Goal: Task Accomplishment & Management: Complete application form

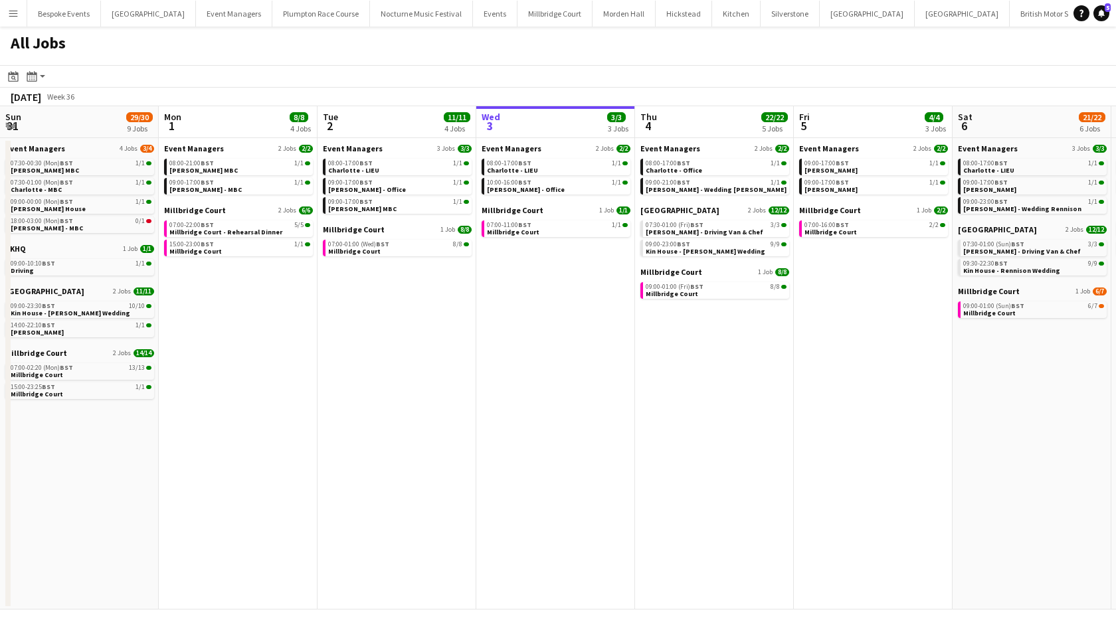
scroll to position [0, 317]
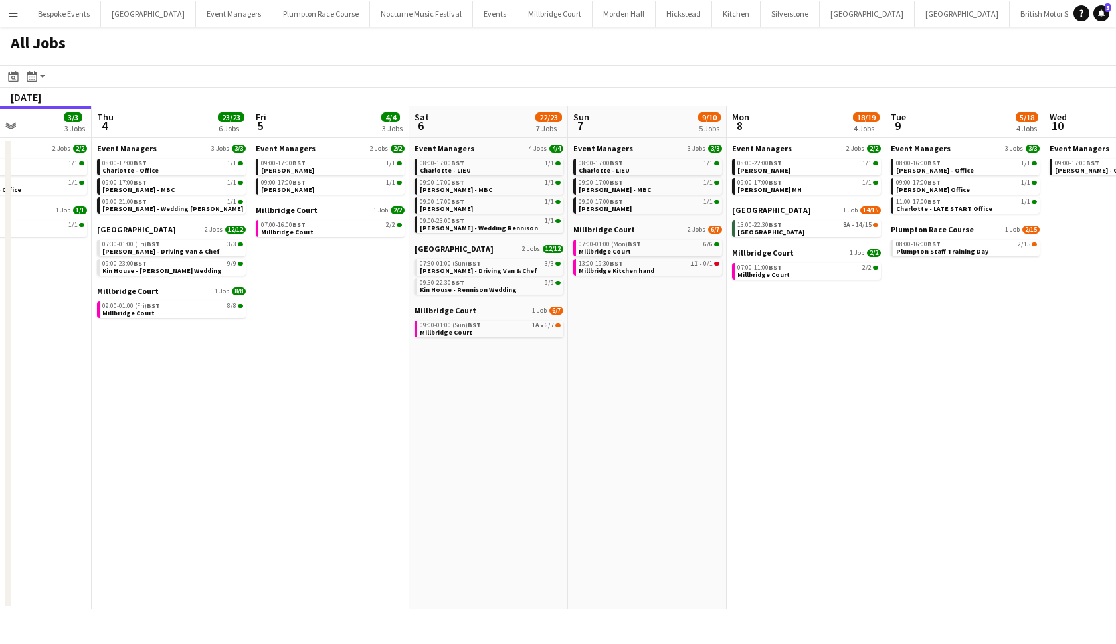
scroll to position [0, 422]
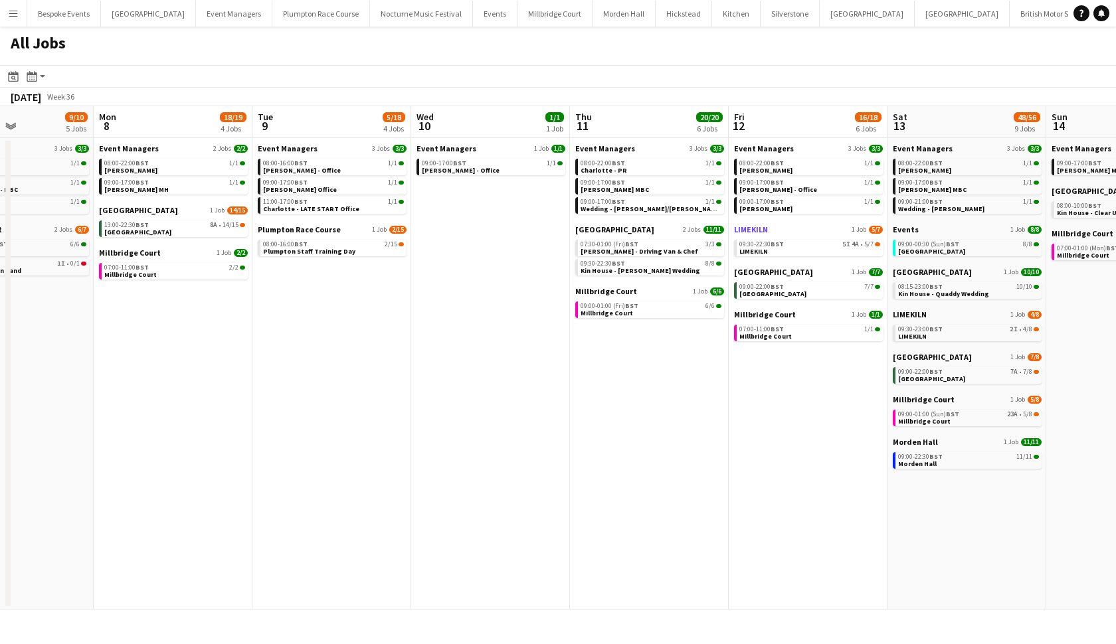
scroll to position [0, 576]
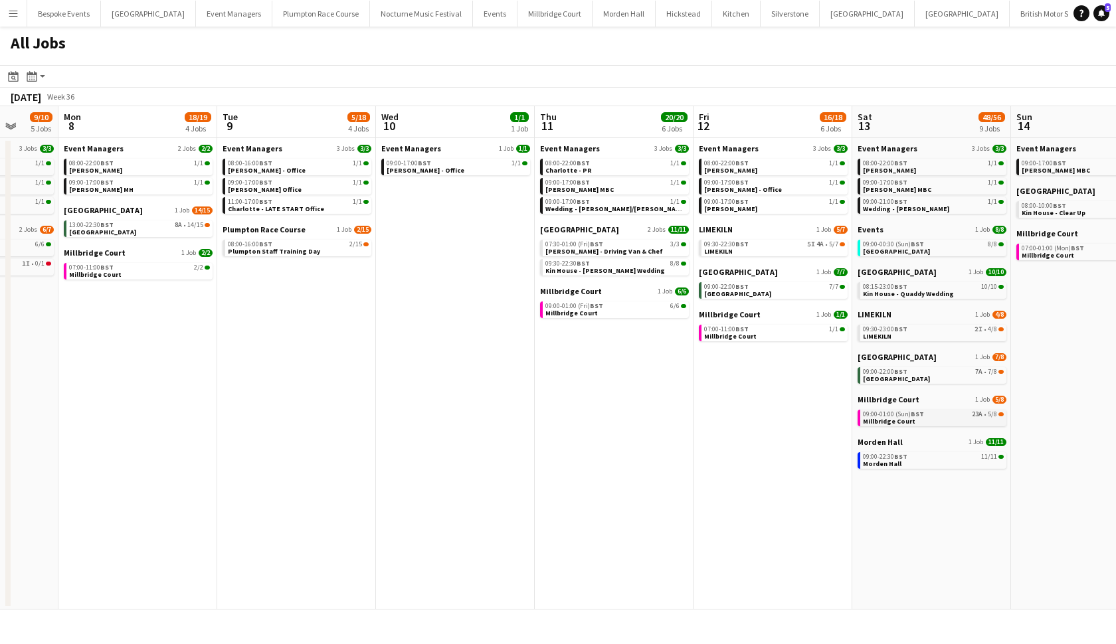
click at [904, 420] on span "Millbridge Court" at bounding box center [889, 421] width 52 height 9
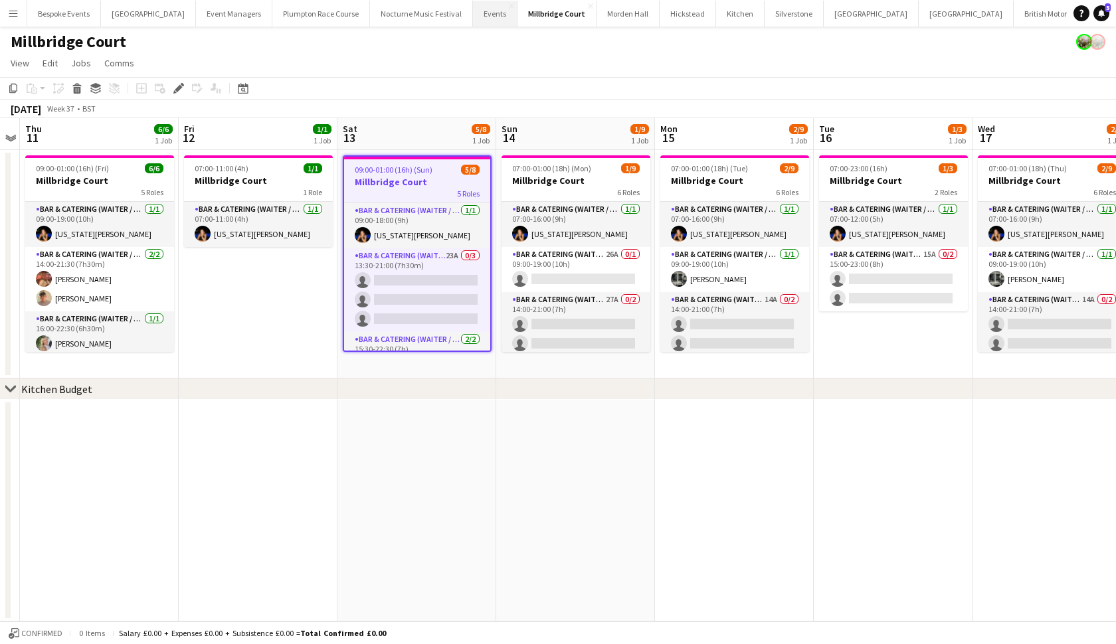
click at [473, 21] on button "Events Close" at bounding box center [495, 14] width 44 height 26
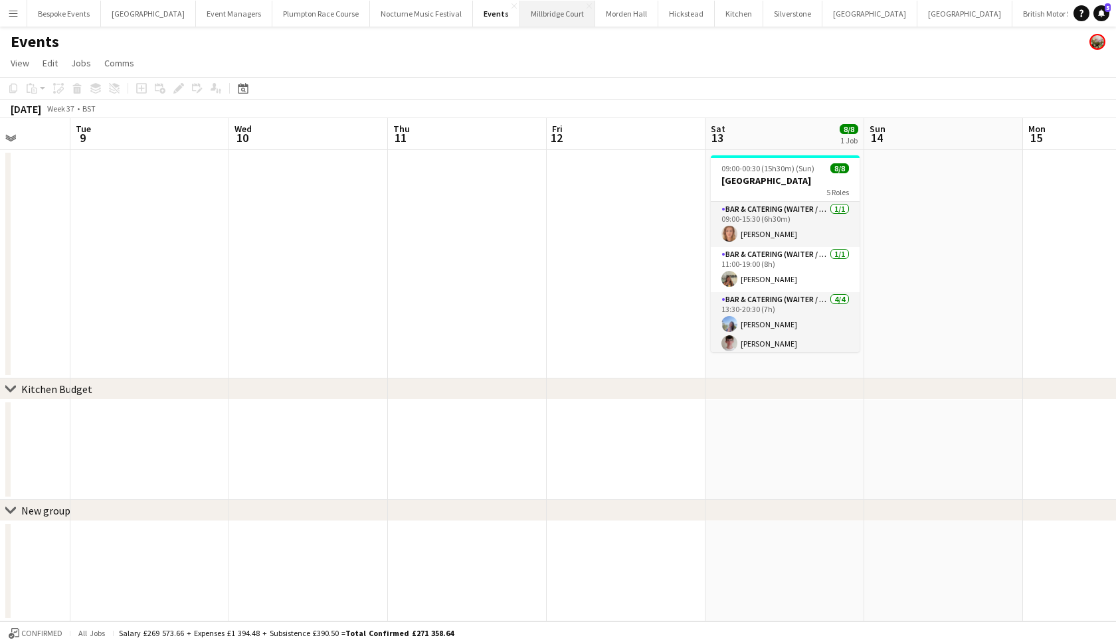
click at [535, 14] on button "Millbridge Court Close" at bounding box center [557, 14] width 75 height 26
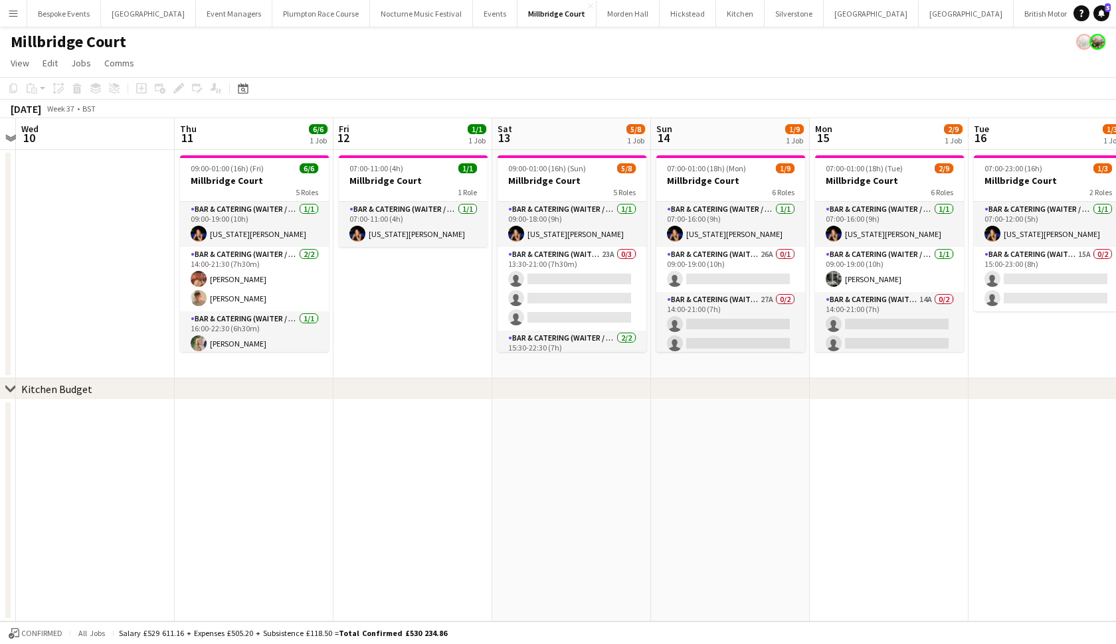
click at [598, 272] on app-card-role "Bar & Catering (Waiter / waitress) 23A 0/3 13:30-21:00 (7h30m) single-neutral-a…" at bounding box center [571, 289] width 149 height 84
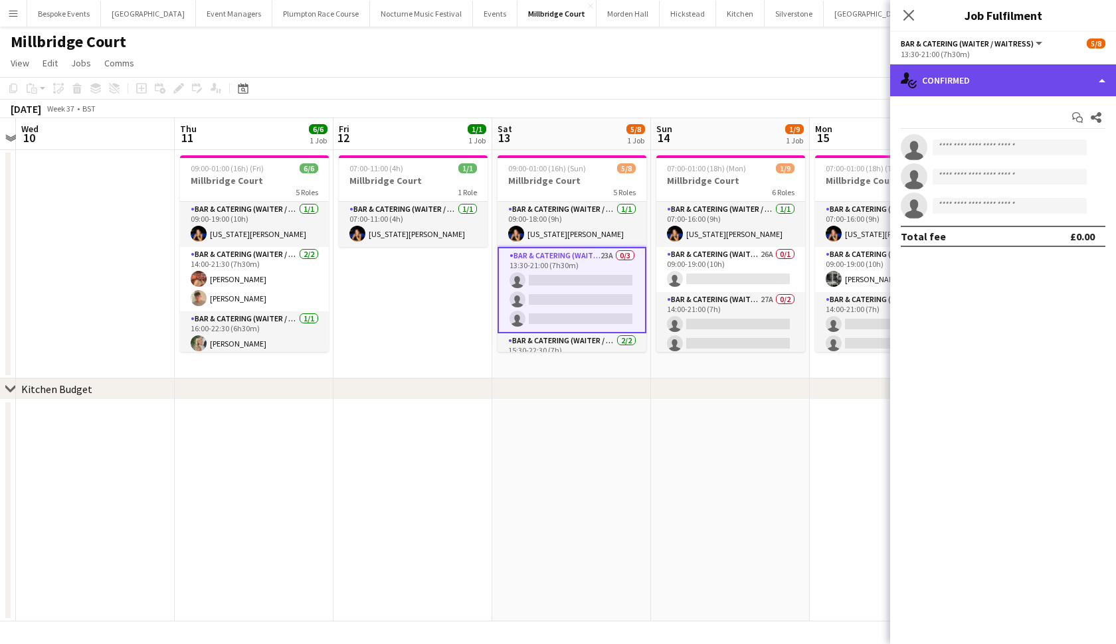
click at [1047, 81] on div "single-neutral-actions-check-2 Confirmed" at bounding box center [1003, 80] width 226 height 32
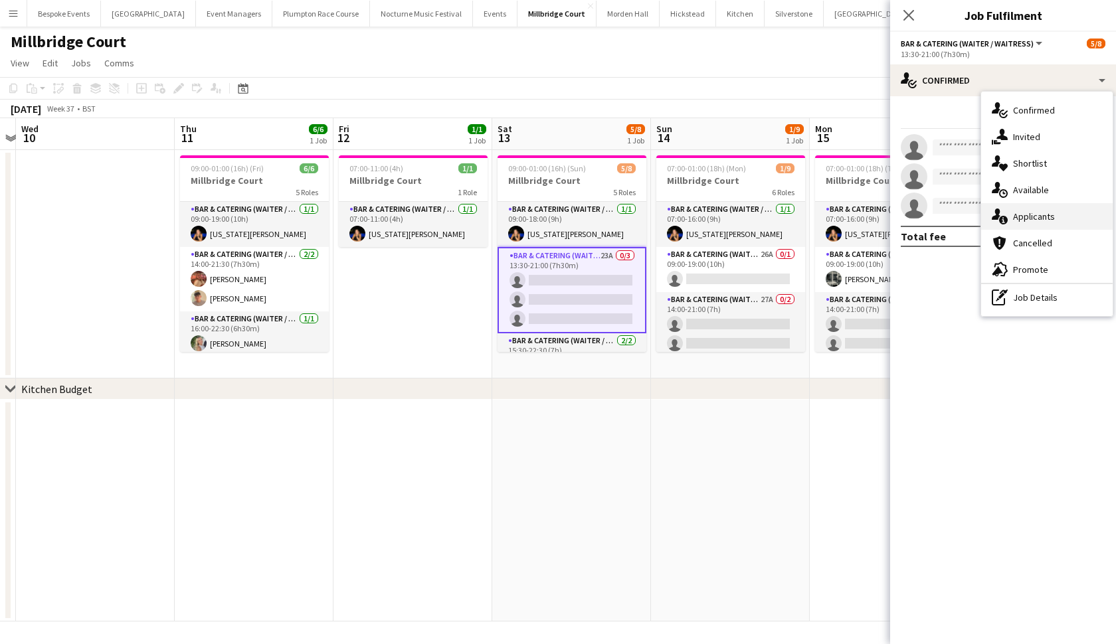
click at [1040, 216] on span "Applicants" at bounding box center [1034, 216] width 42 height 12
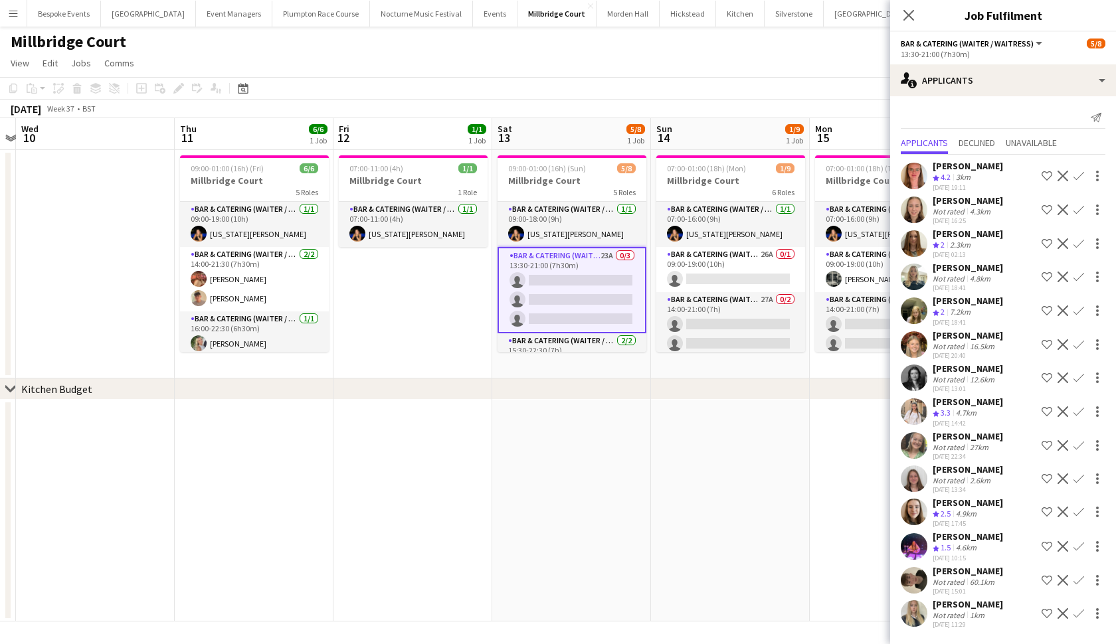
scroll to position [0, 620]
click at [562, 230] on app-card-role "Bar & Catering (Waiter / waitress) [DATE] 09:00-18:00 (9h) [US_STATE][PERSON_NA…" at bounding box center [571, 224] width 149 height 45
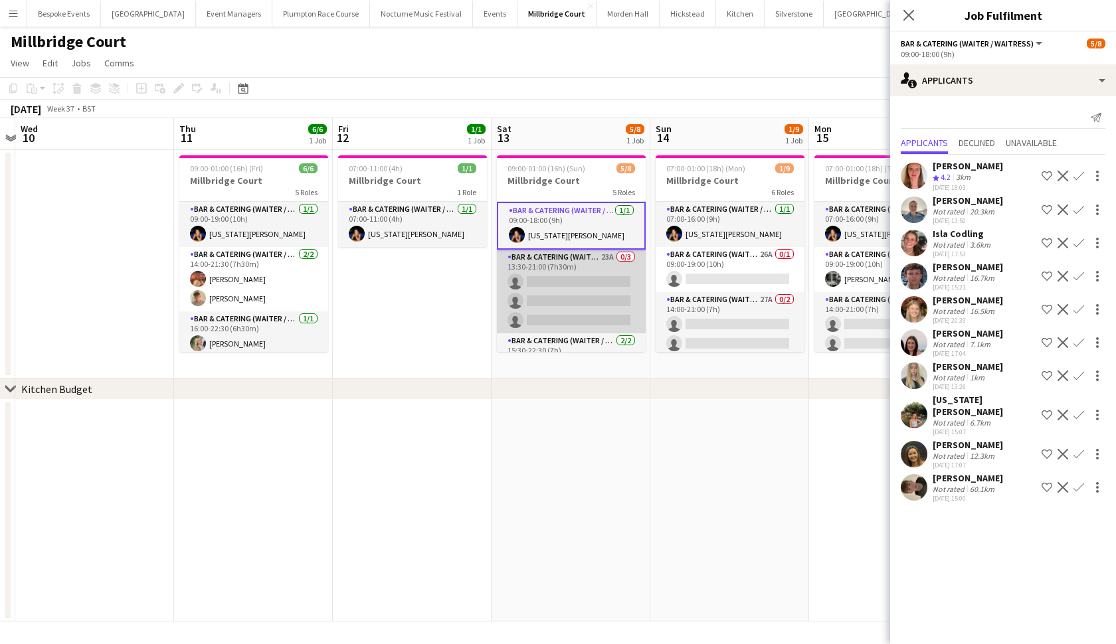
click at [557, 290] on app-card-role "Bar & Catering (Waiter / waitress) 23A 0/3 13:30-21:00 (7h30m) single-neutral-a…" at bounding box center [571, 292] width 149 height 84
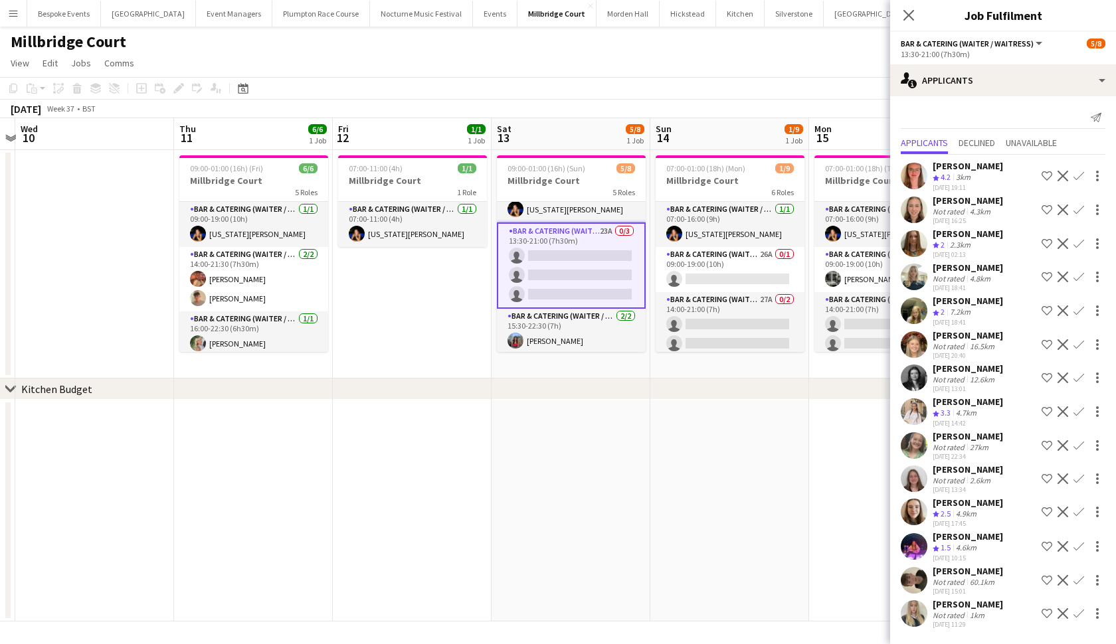
scroll to position [0, 0]
click at [1080, 411] on app-icon "Confirm" at bounding box center [1078, 411] width 11 height 11
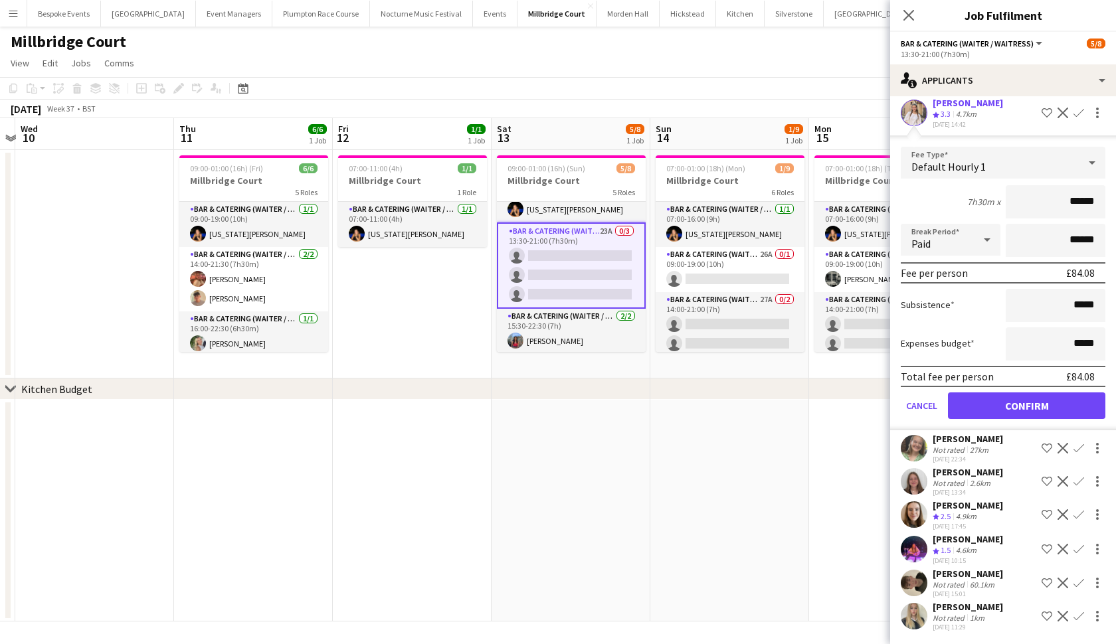
scroll to position [299, 0]
click at [1065, 408] on button "Confirm" at bounding box center [1026, 405] width 157 height 27
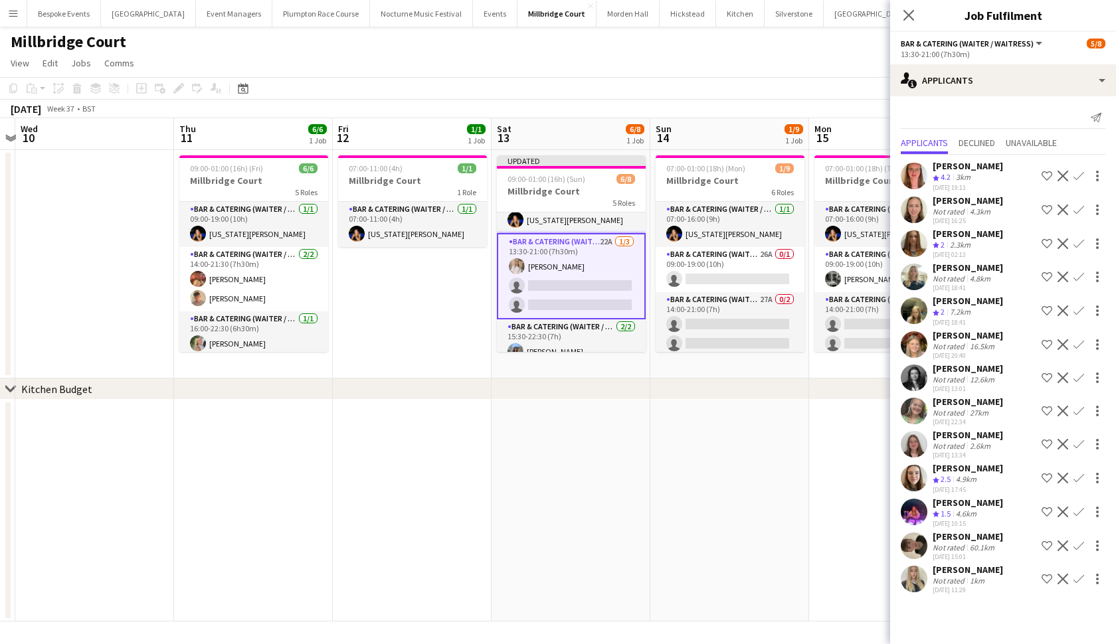
scroll to position [0, 0]
click at [1082, 408] on app-icon "Confirm" at bounding box center [1078, 411] width 11 height 11
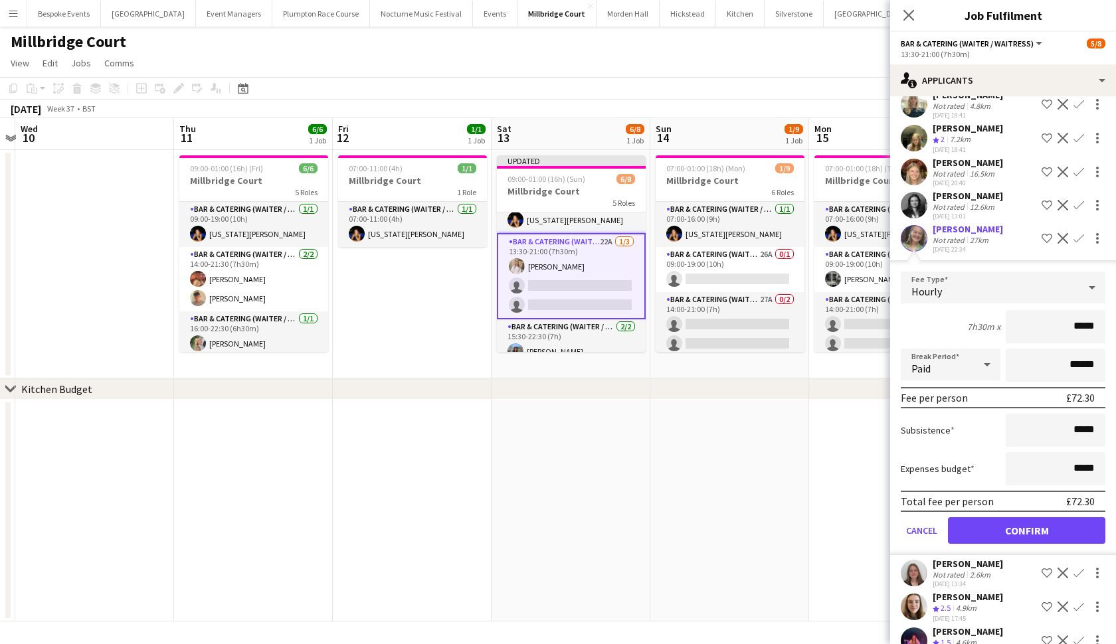
scroll to position [183, 0]
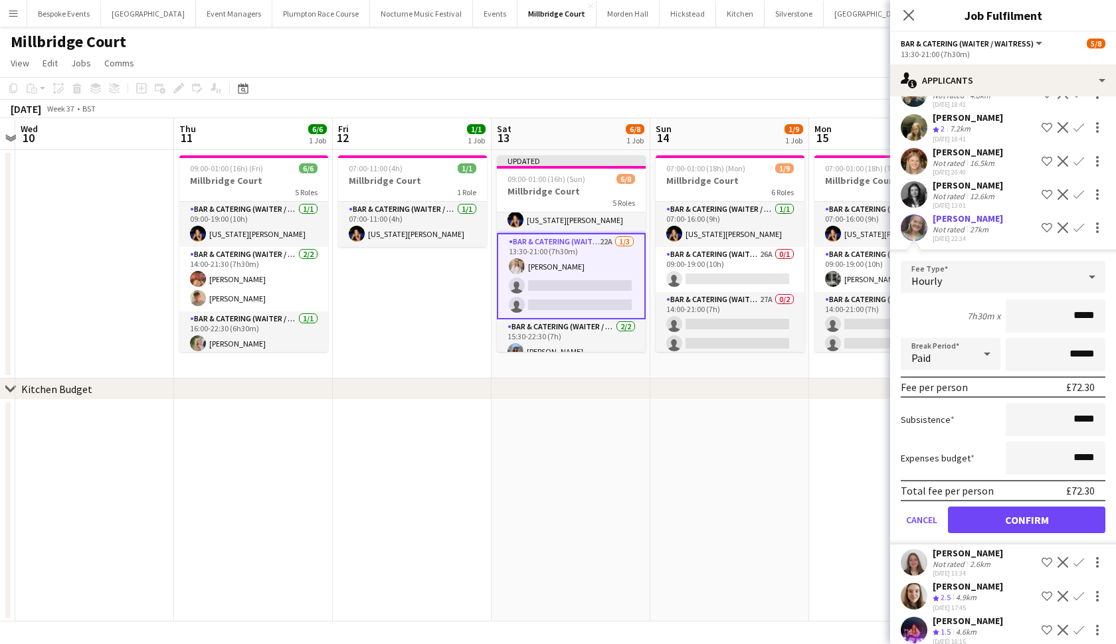
click at [1022, 522] on button "Confirm" at bounding box center [1026, 520] width 157 height 27
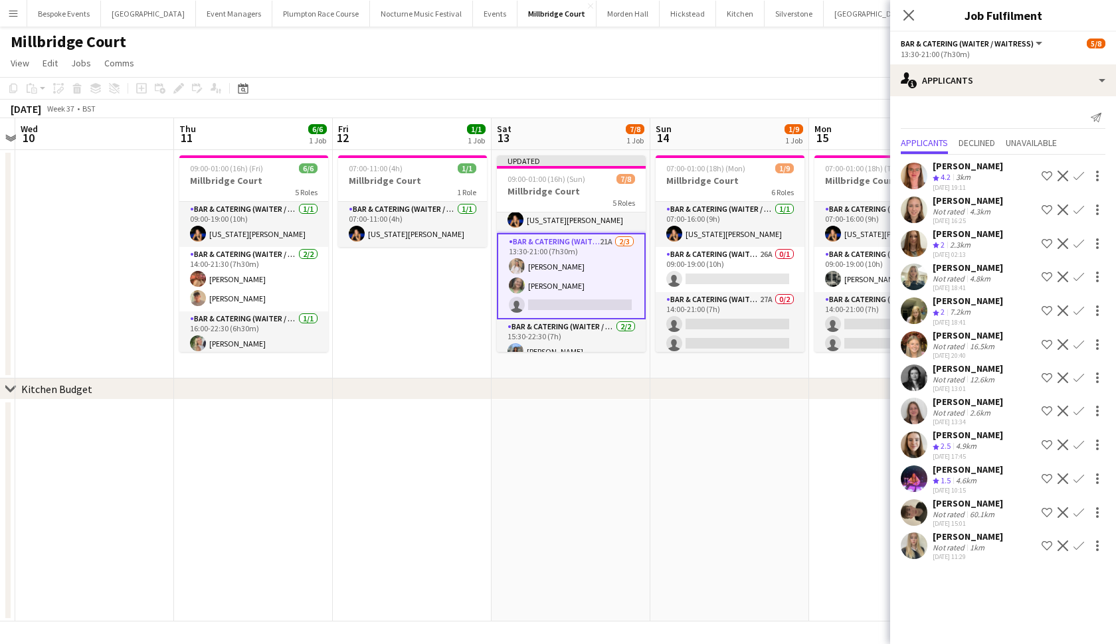
click at [1080, 169] on button "Confirm" at bounding box center [1078, 176] width 16 height 16
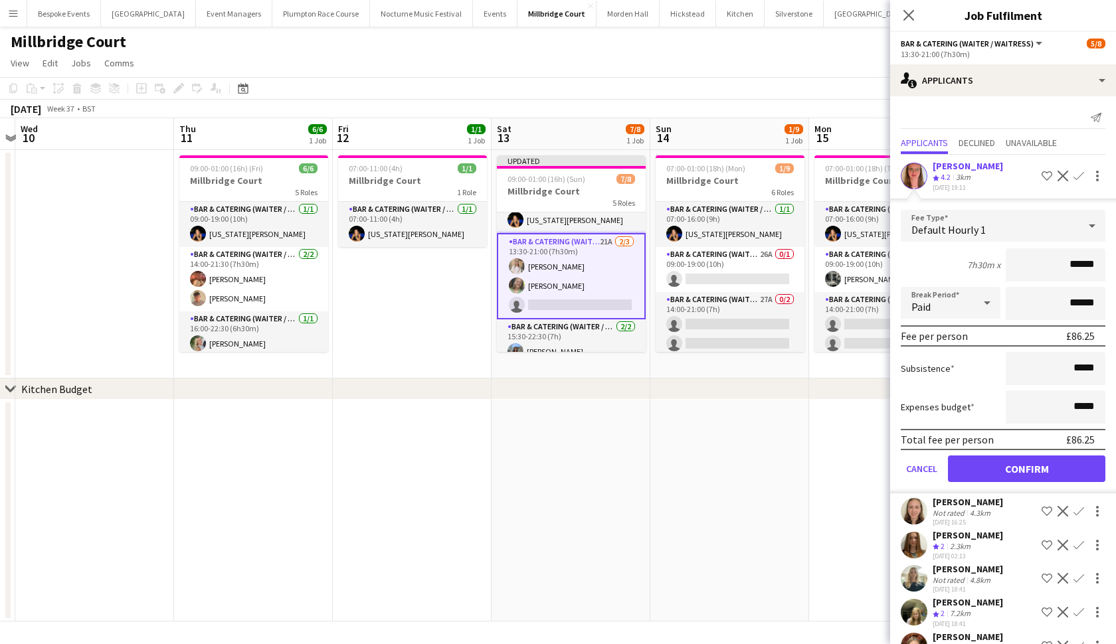
click at [994, 471] on button "Confirm" at bounding box center [1026, 468] width 157 height 27
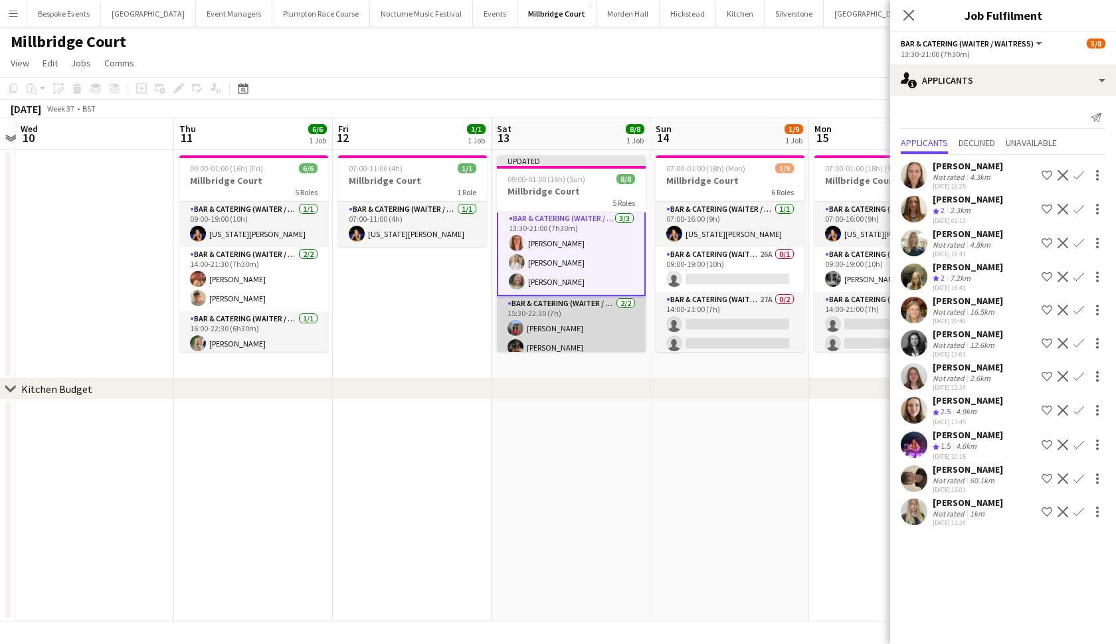
scroll to position [46, 0]
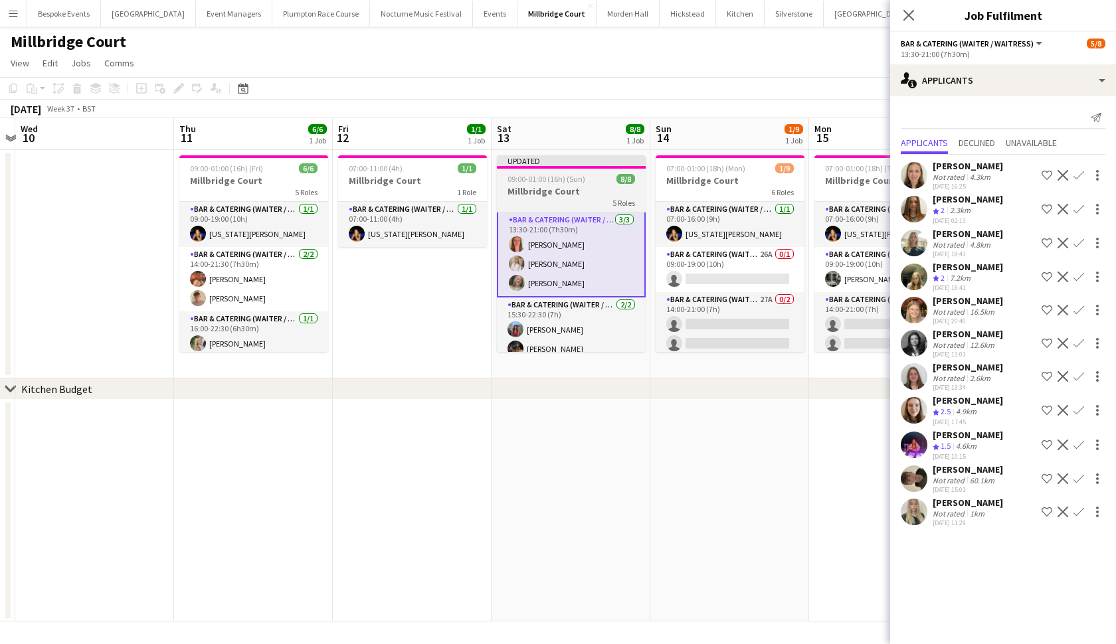
click at [549, 205] on div "5 Roles" at bounding box center [571, 202] width 149 height 11
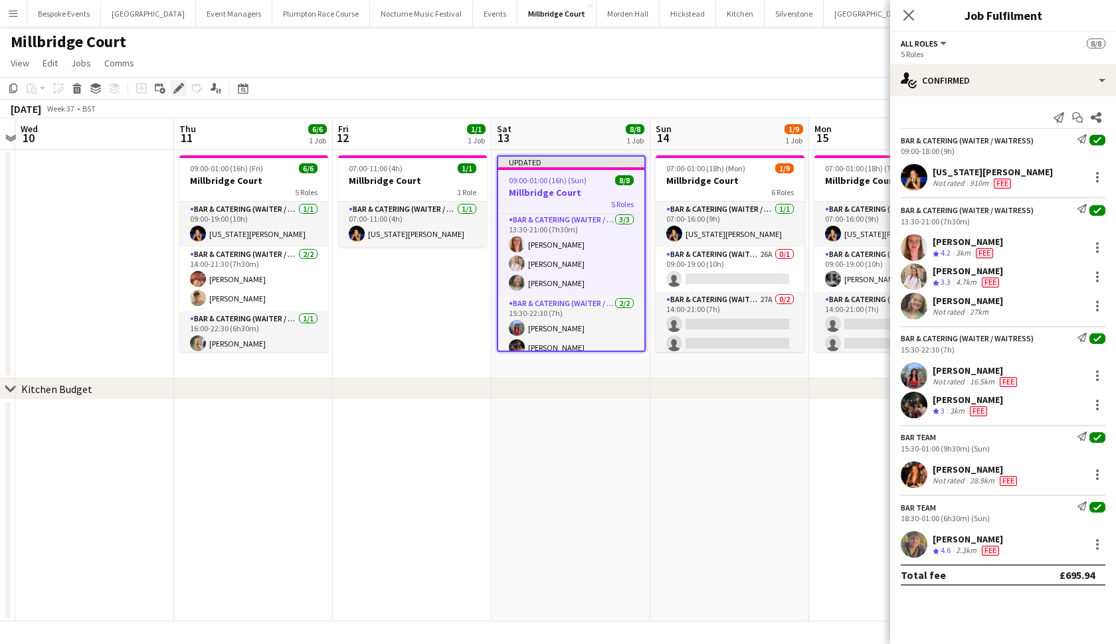
click at [177, 88] on icon at bounding box center [178, 88] width 7 height 7
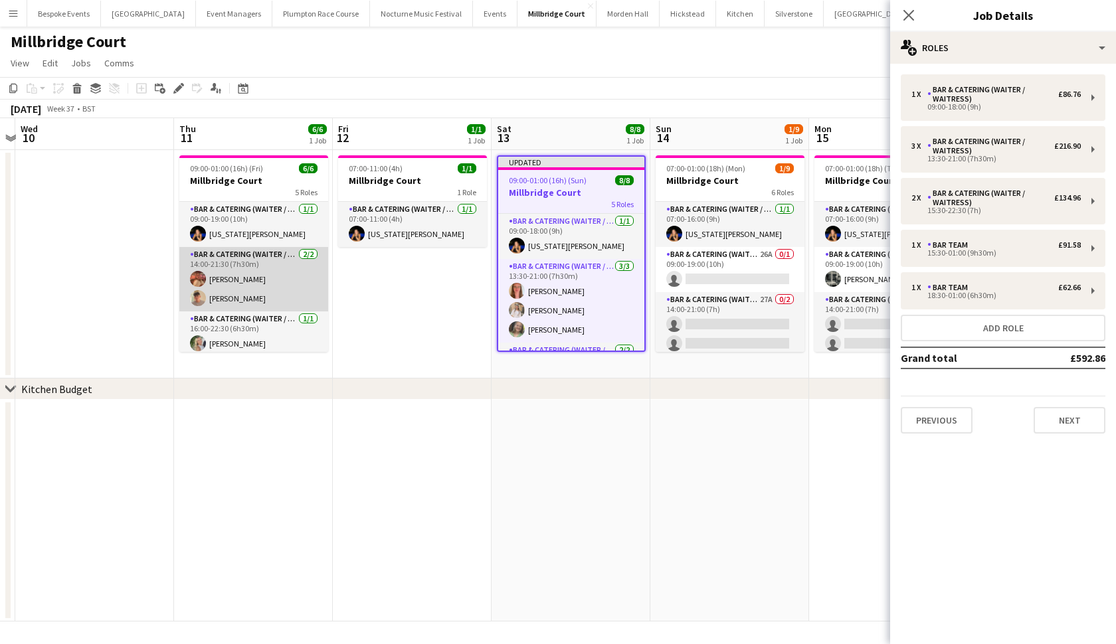
scroll to position [0, 0]
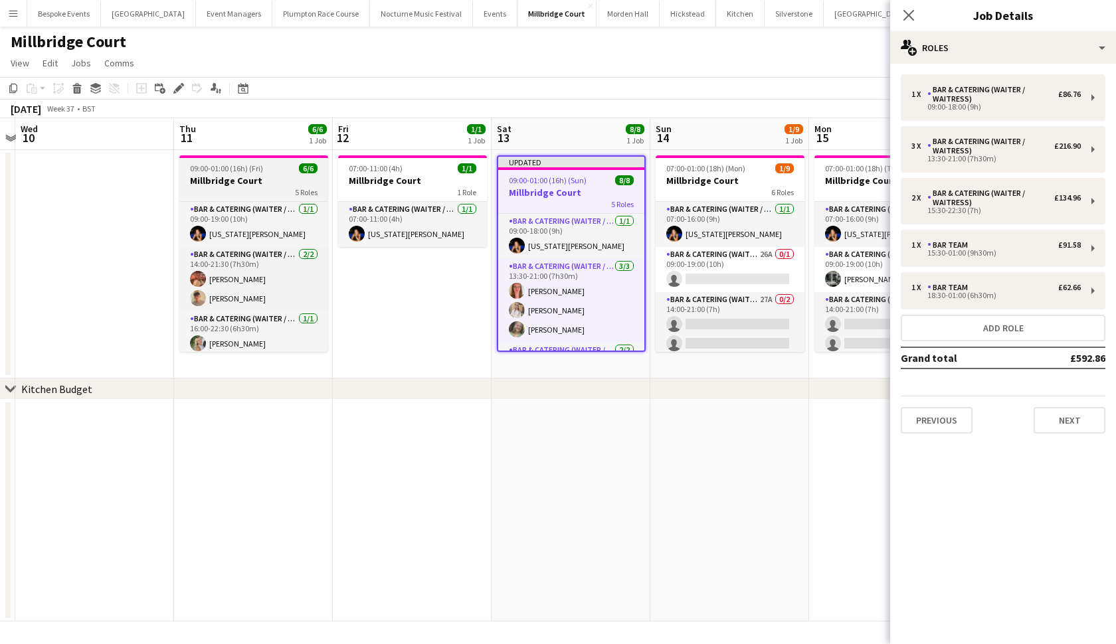
click at [252, 184] on h3 "Millbridge Court" at bounding box center [253, 181] width 149 height 12
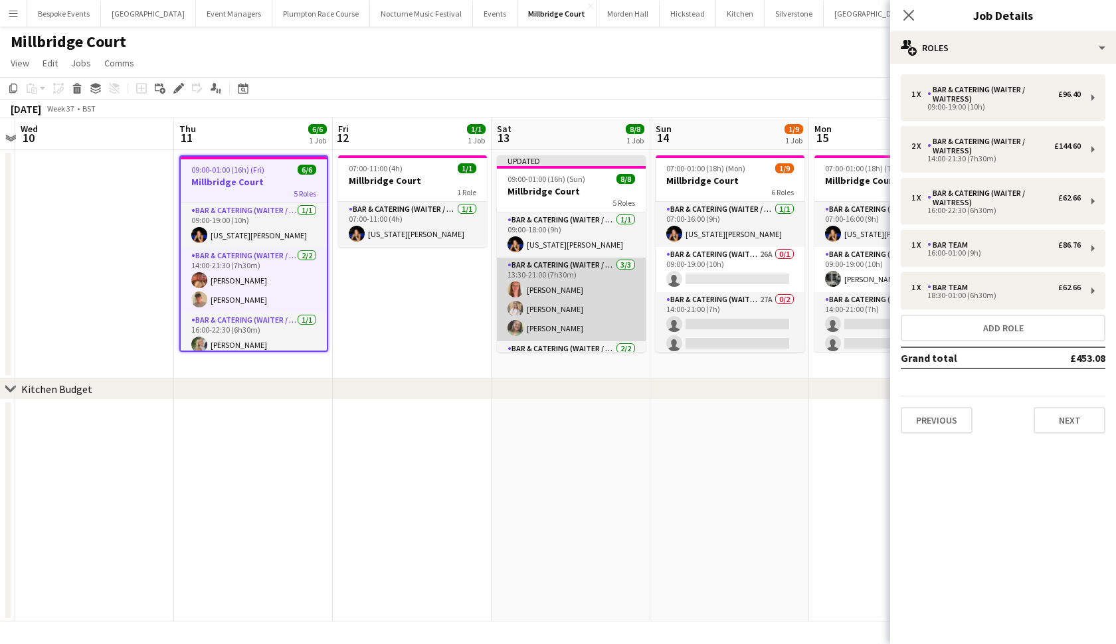
click at [562, 307] on app-card-role "Bar & Catering (Waiter / waitress) 3/3 13:30-21:00 (7h30m) Freya Hanmer Lucy Ho…" at bounding box center [571, 300] width 149 height 84
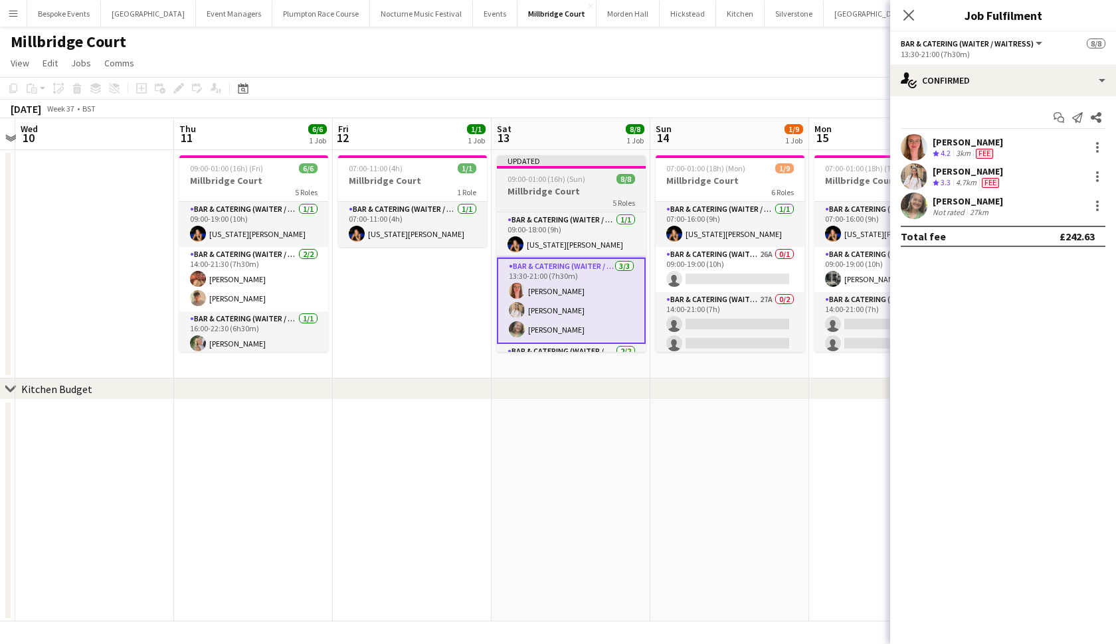
click at [564, 183] on span "09:00-01:00 (16h) (Sun)" at bounding box center [546, 179] width 78 height 10
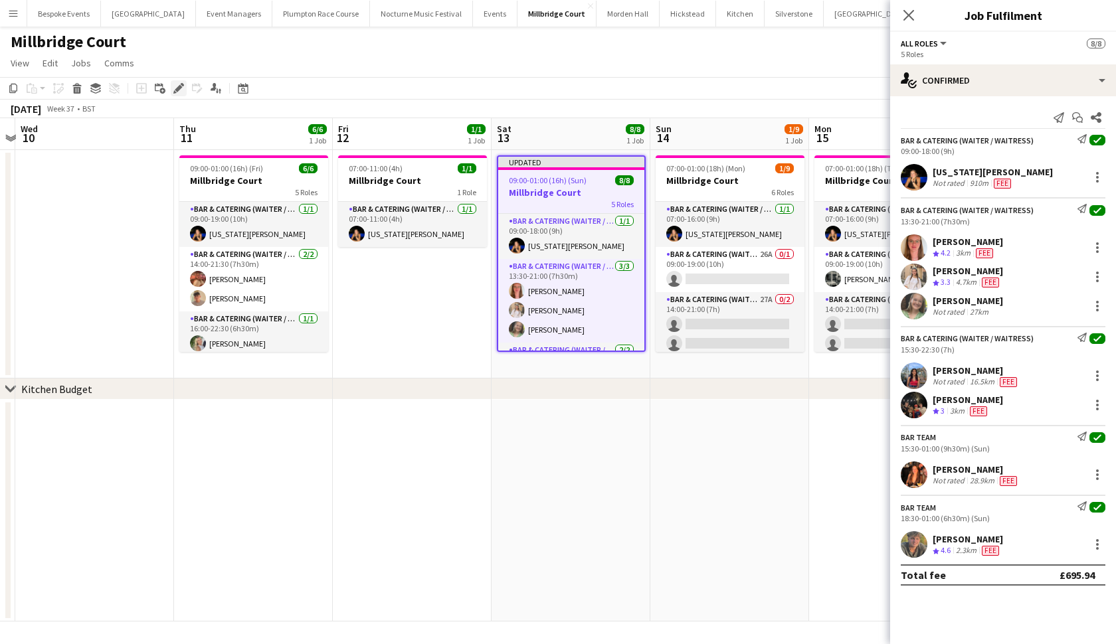
click at [177, 84] on icon "Edit" at bounding box center [178, 88] width 11 height 11
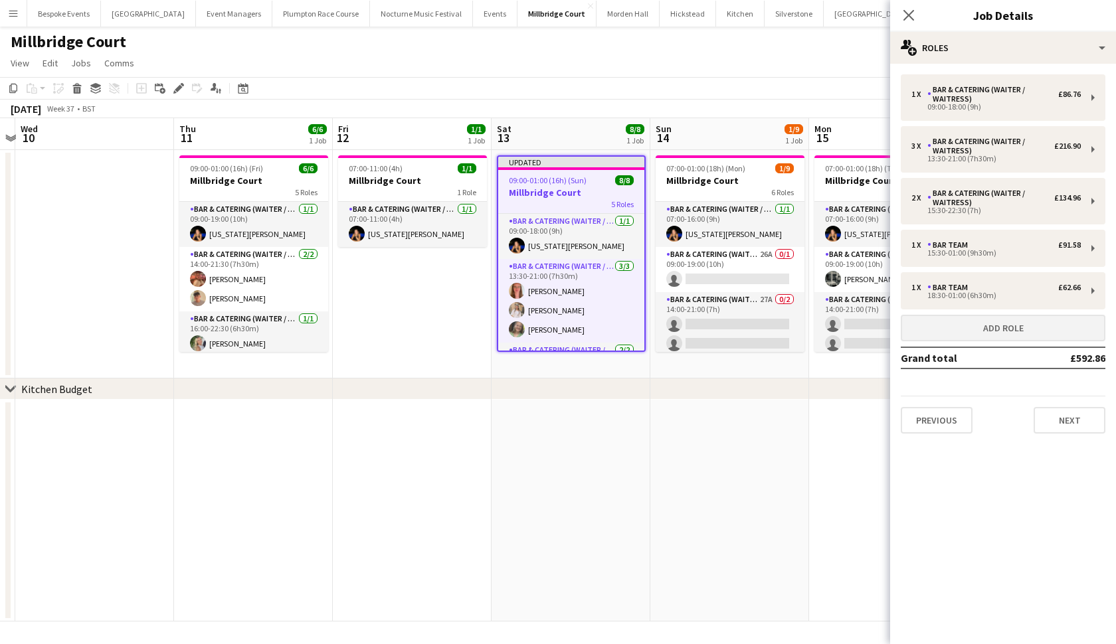
click at [960, 318] on button "Add role" at bounding box center [1002, 328] width 205 height 27
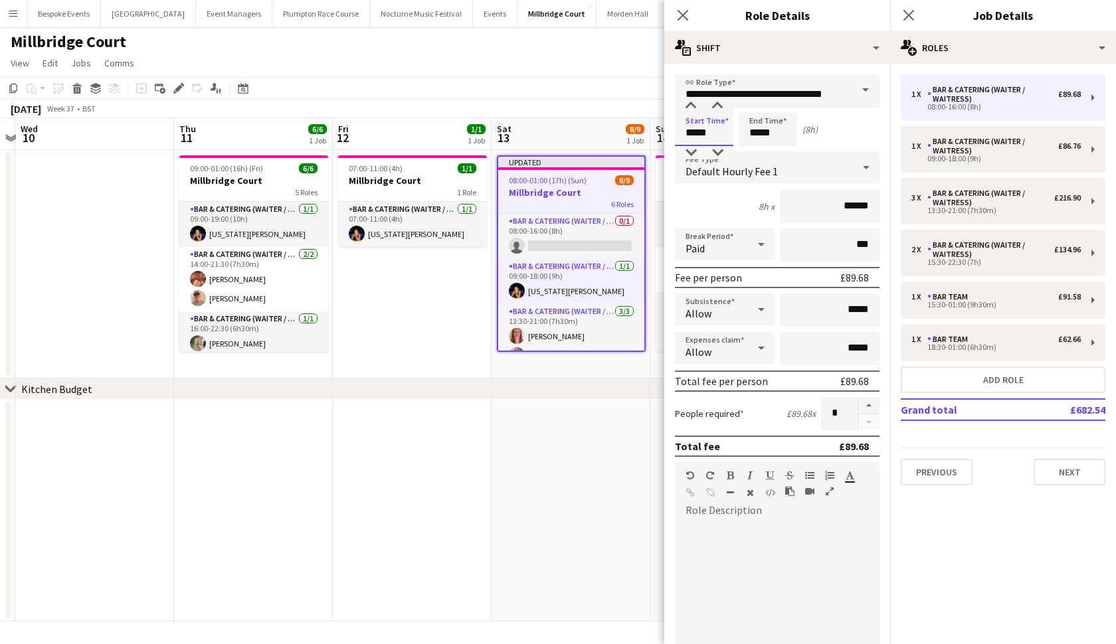
click at [696, 129] on input "*****" at bounding box center [704, 129] width 58 height 33
type input "*****"
click at [760, 137] on input "*****" at bounding box center [767, 129] width 58 height 33
type input "*****"
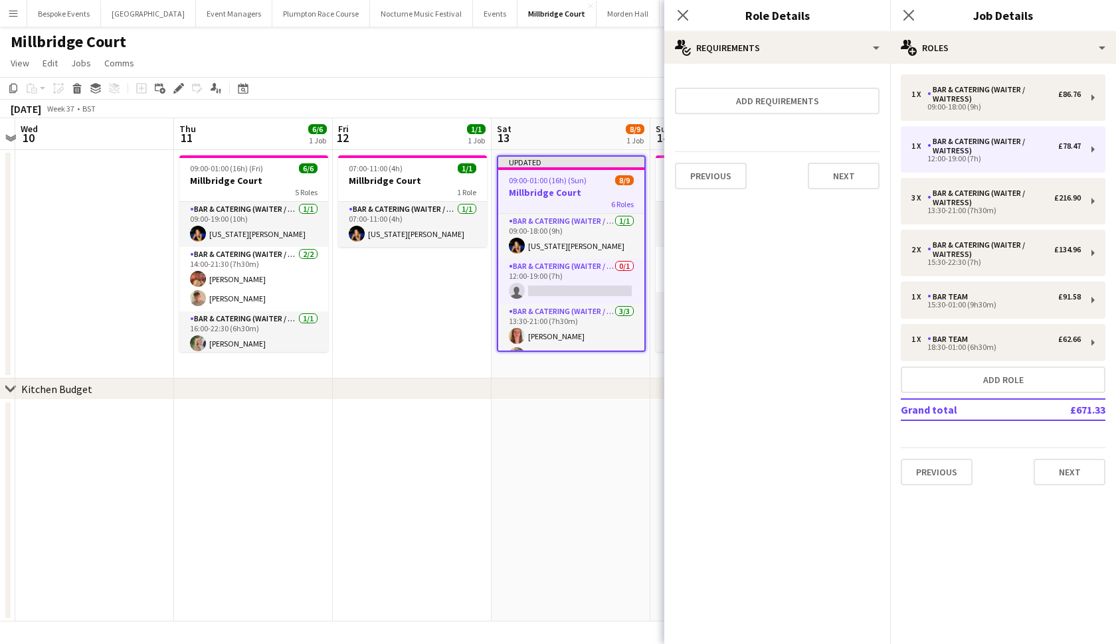
click at [538, 417] on app-date-cell at bounding box center [570, 511] width 159 height 222
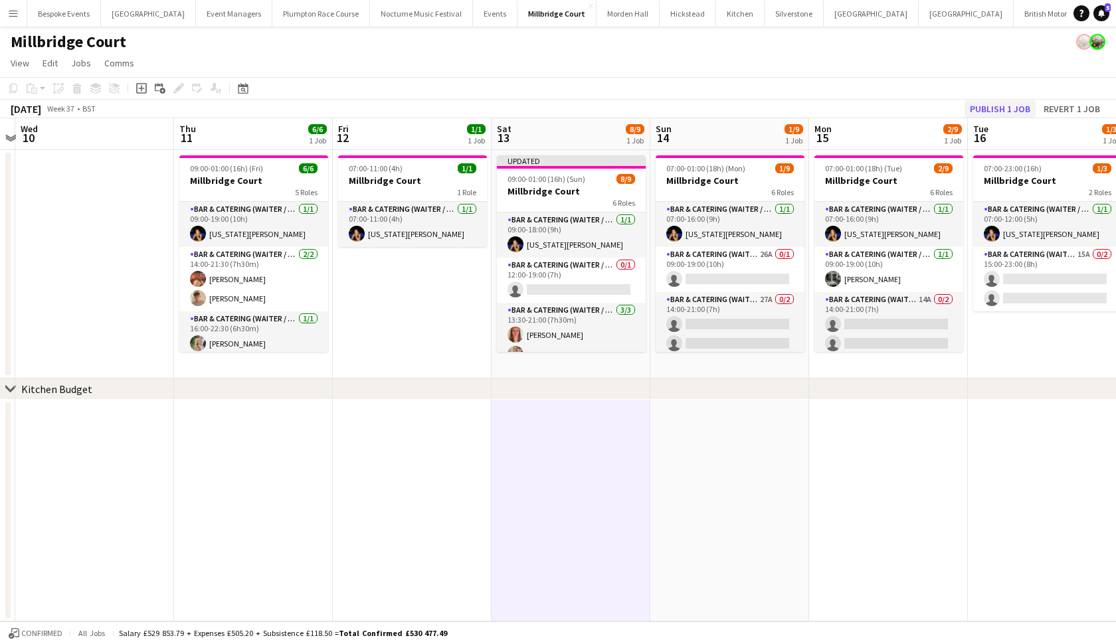
click at [1010, 110] on button "Publish 1 job" at bounding box center [999, 108] width 71 height 17
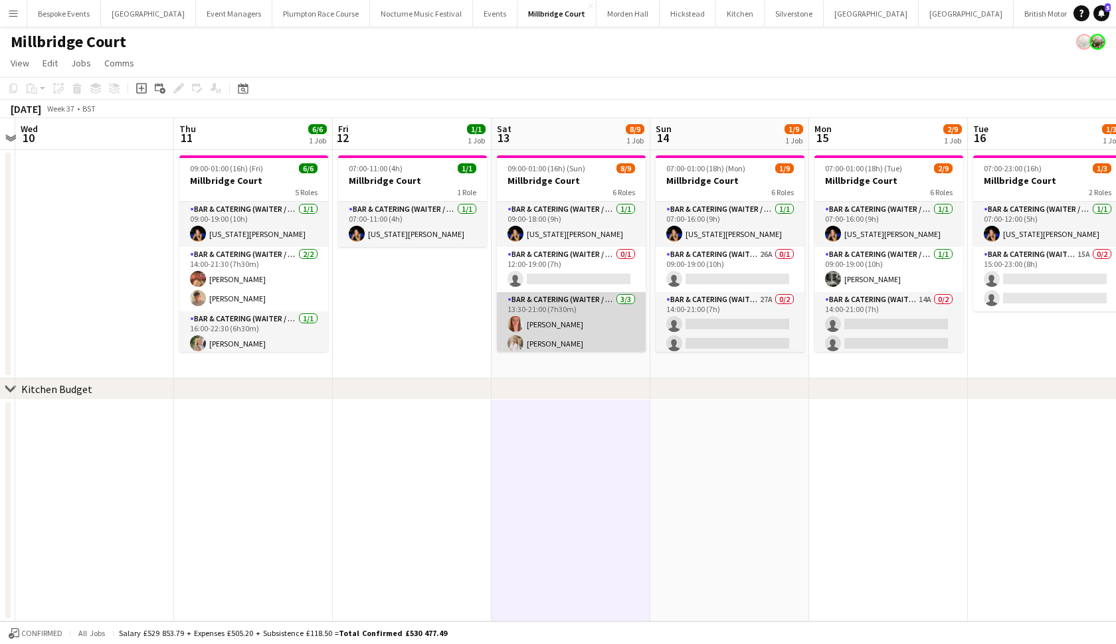
click at [563, 303] on app-card-role "Bar & Catering (Waiter / waitress) 3/3 13:30-21:00 (7h30m) Freya Hanmer Lucy Ho…" at bounding box center [571, 334] width 149 height 84
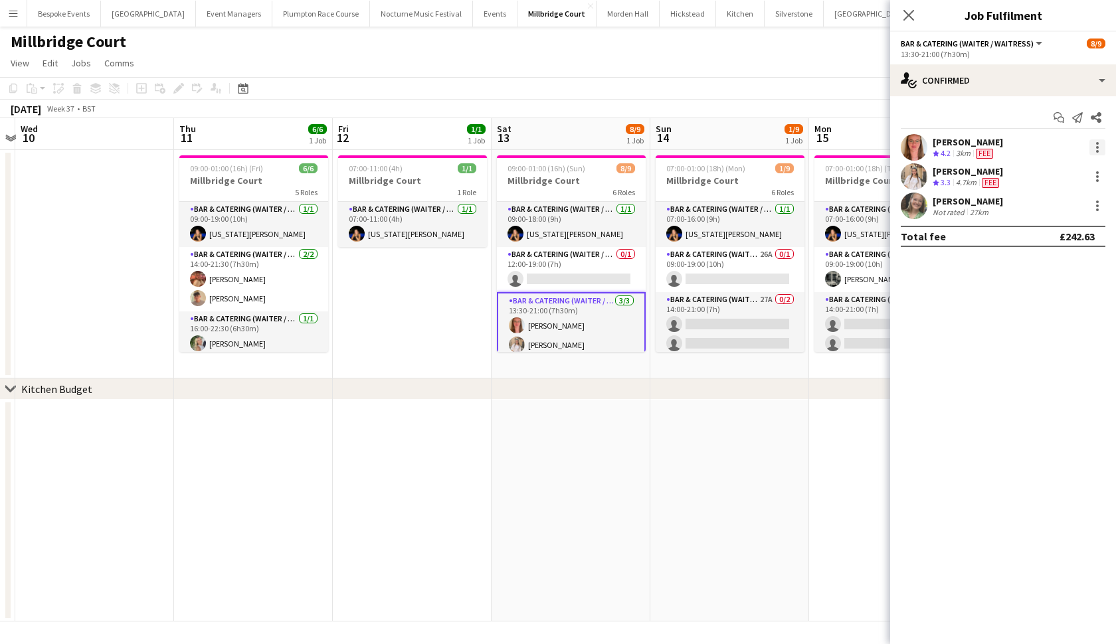
click at [1097, 145] on div at bounding box center [1097, 147] width 16 height 16
click at [1070, 203] on span "Switch crew" at bounding box center [1053, 204] width 82 height 12
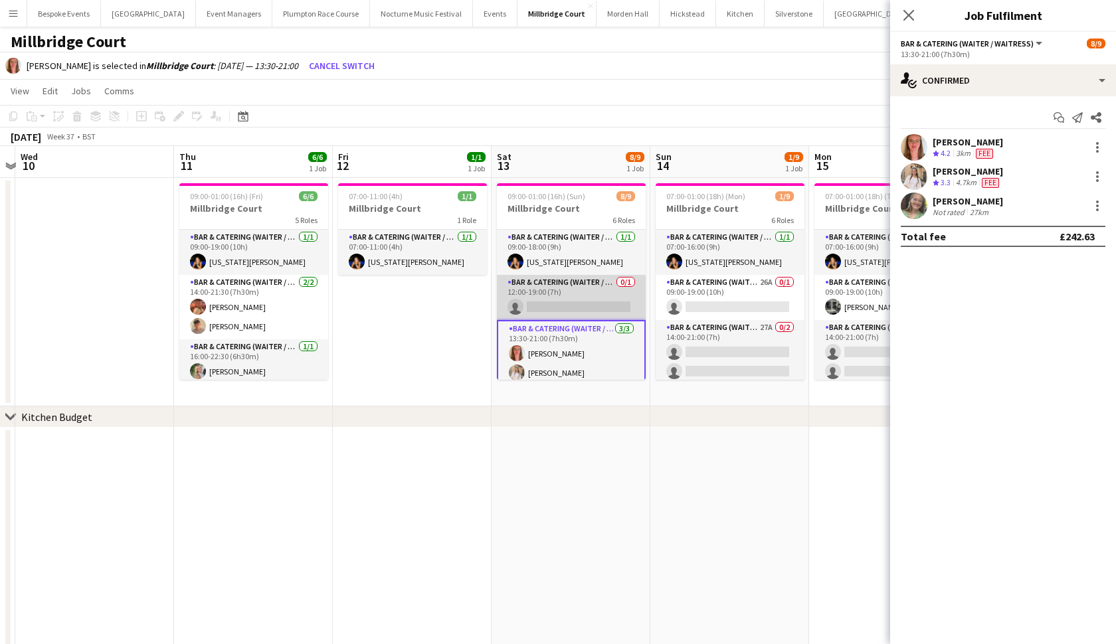
click at [582, 290] on app-card-role "Bar & Catering (Waiter / waitress) 0/1 12:00-19:00 (7h) single-neutral-actions" at bounding box center [571, 297] width 149 height 45
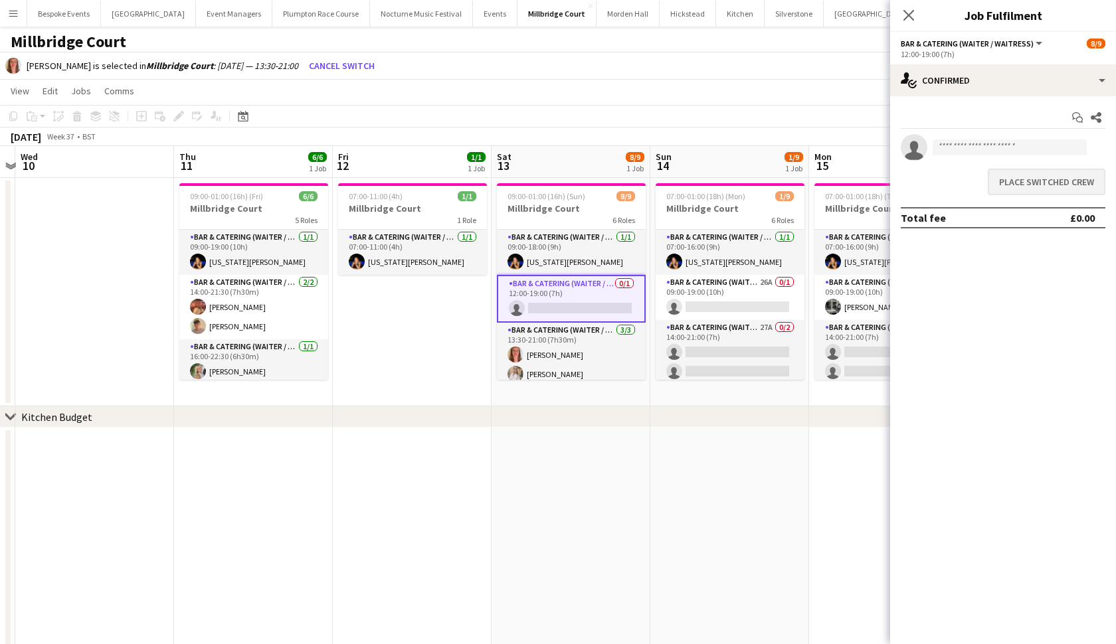
click at [1023, 181] on button "Place switched crew" at bounding box center [1046, 182] width 118 height 27
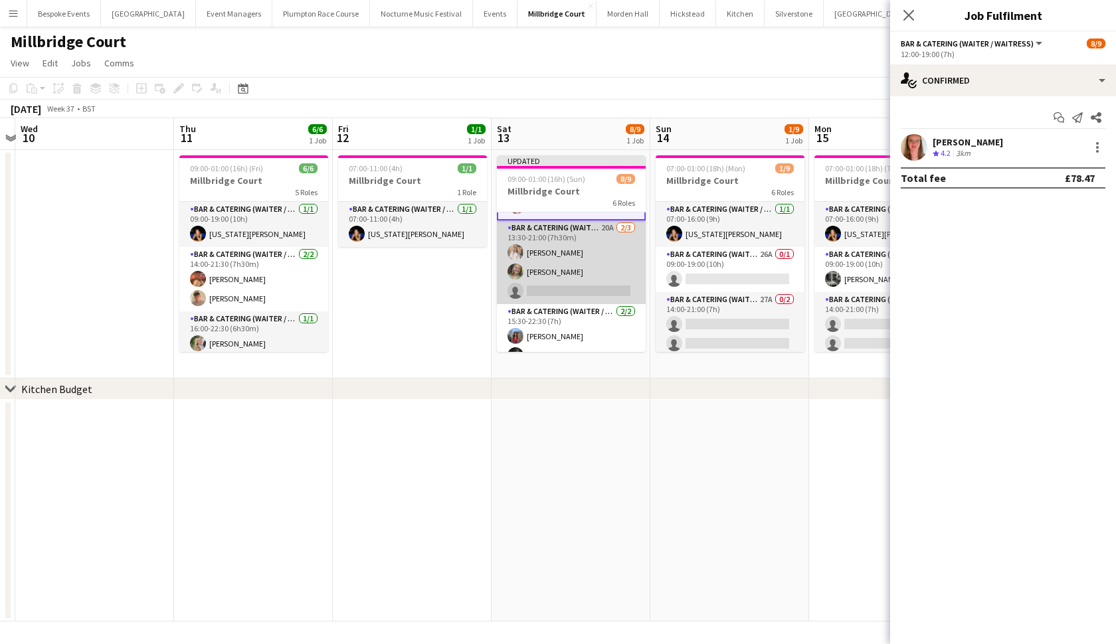
scroll to position [100, 0]
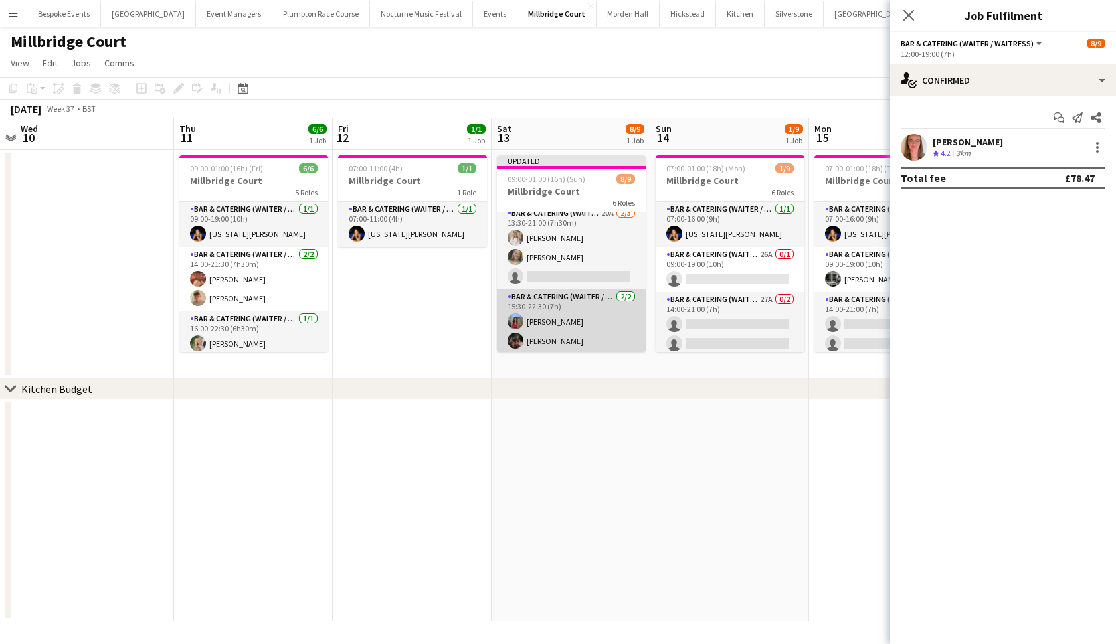
click at [568, 329] on app-card-role "Bar & Catering (Waiter / waitress) 2/2 15:30-22:30 (7h) Aishwari Perera Zachary…" at bounding box center [571, 322] width 149 height 64
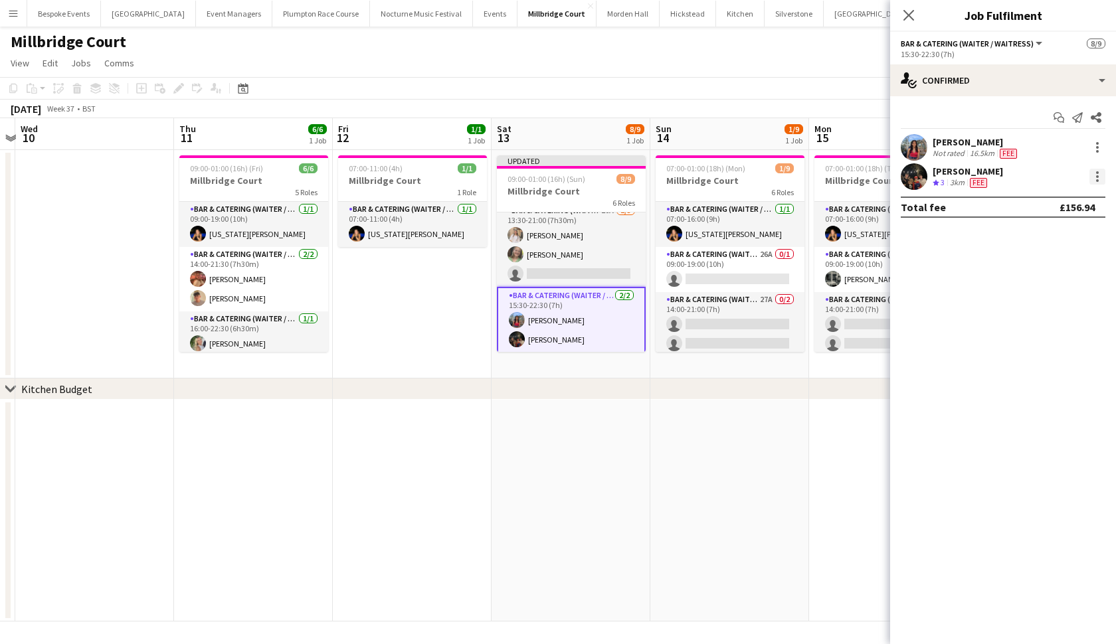
click at [1090, 173] on div at bounding box center [1097, 177] width 16 height 16
click at [1052, 238] on span "Switch crew" at bounding box center [1040, 232] width 56 height 11
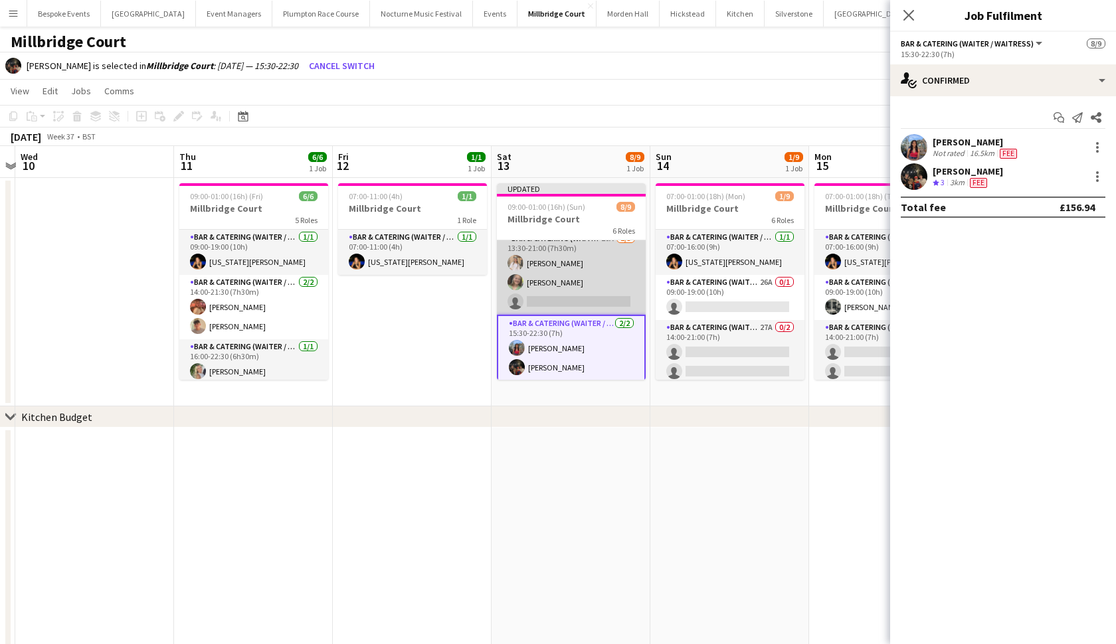
click at [620, 285] on app-card-role "Bar & Catering (Waiter / waitress) 20A 2/3 13:30-21:00 (7h30m) Lucy Hogg Mari d…" at bounding box center [571, 273] width 149 height 84
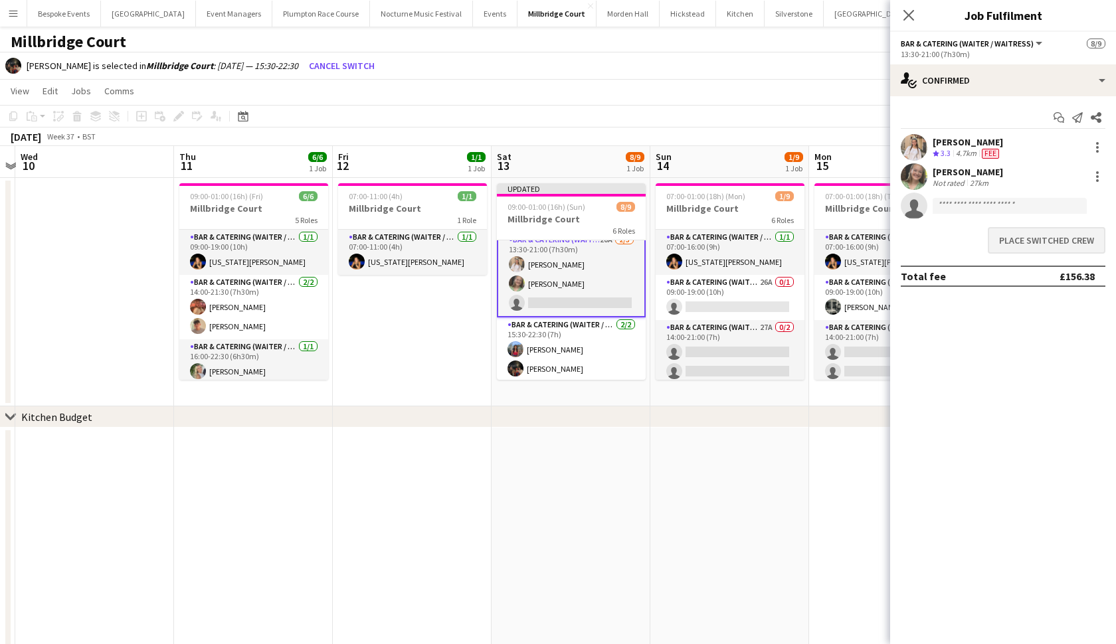
click at [1012, 235] on button "Place switched crew" at bounding box center [1046, 240] width 118 height 27
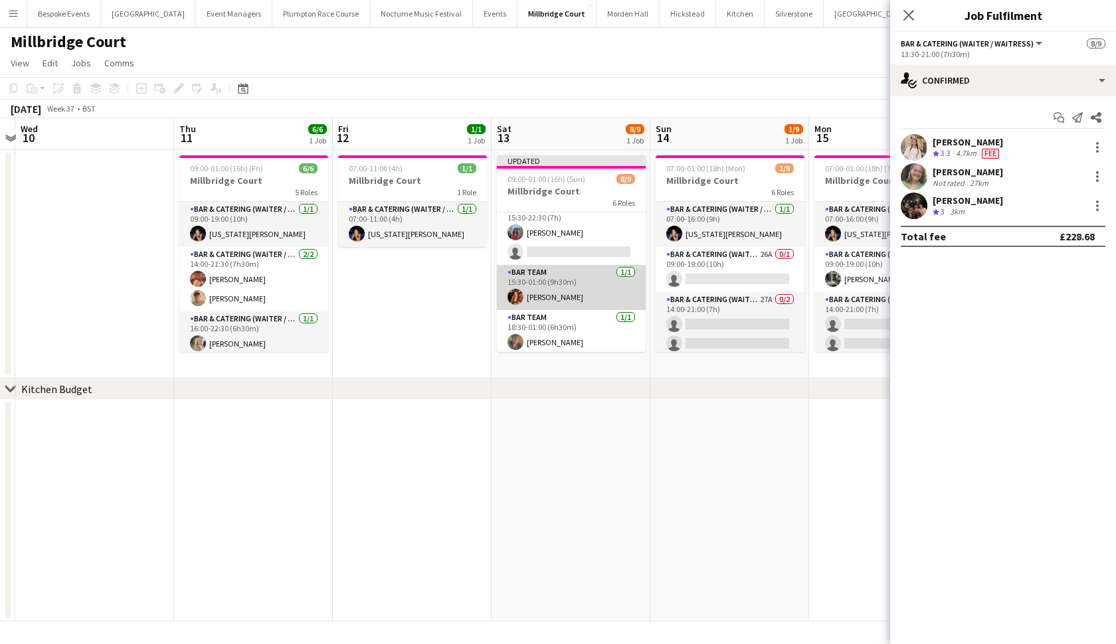
scroll to position [191, 0]
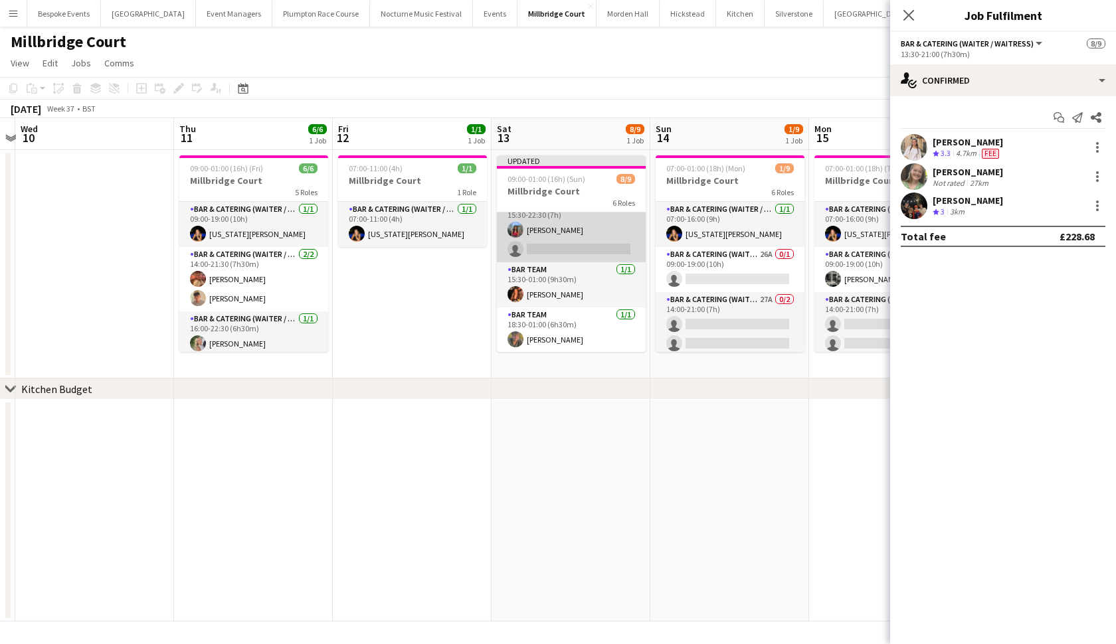
click at [596, 236] on app-card-role "Bar & Catering (Waiter / waitress) 20A 1/2 15:30-22:30 (7h) Aishwari Perera sin…" at bounding box center [571, 230] width 149 height 64
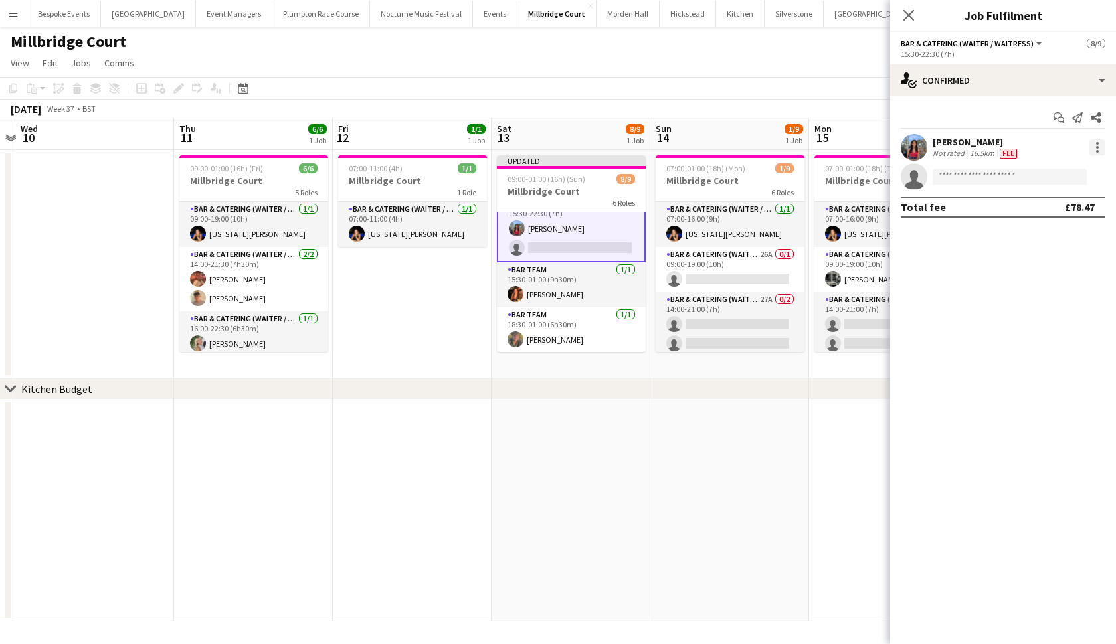
click at [1099, 146] on div at bounding box center [1097, 147] width 16 height 16
click at [1047, 301] on span "Remove" at bounding box center [1032, 298] width 40 height 11
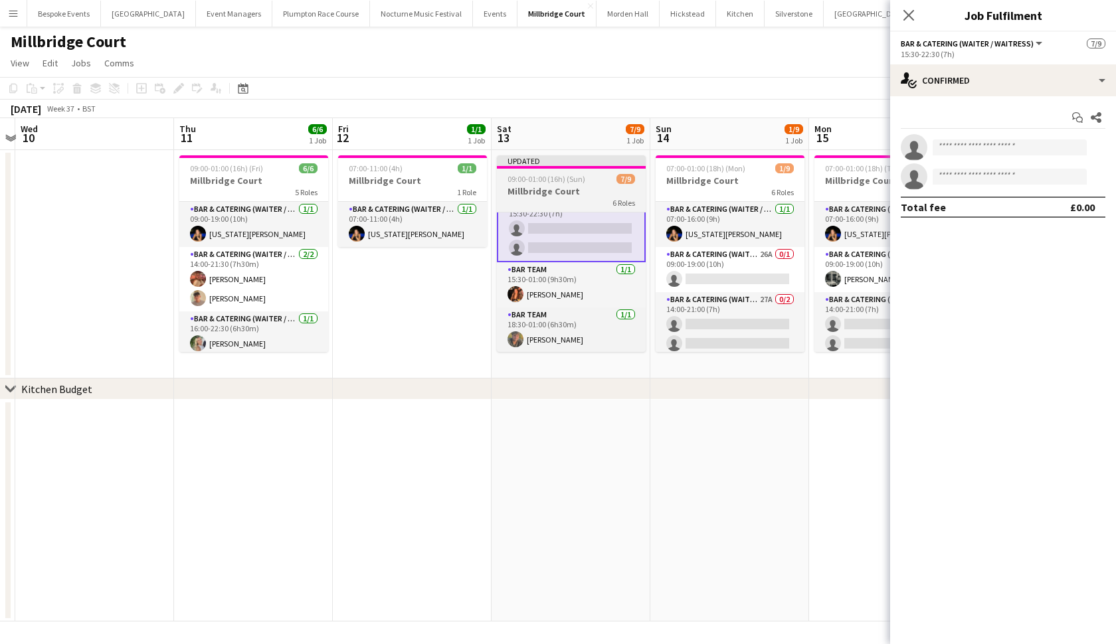
click at [540, 189] on h3 "Millbridge Court" at bounding box center [571, 191] width 149 height 12
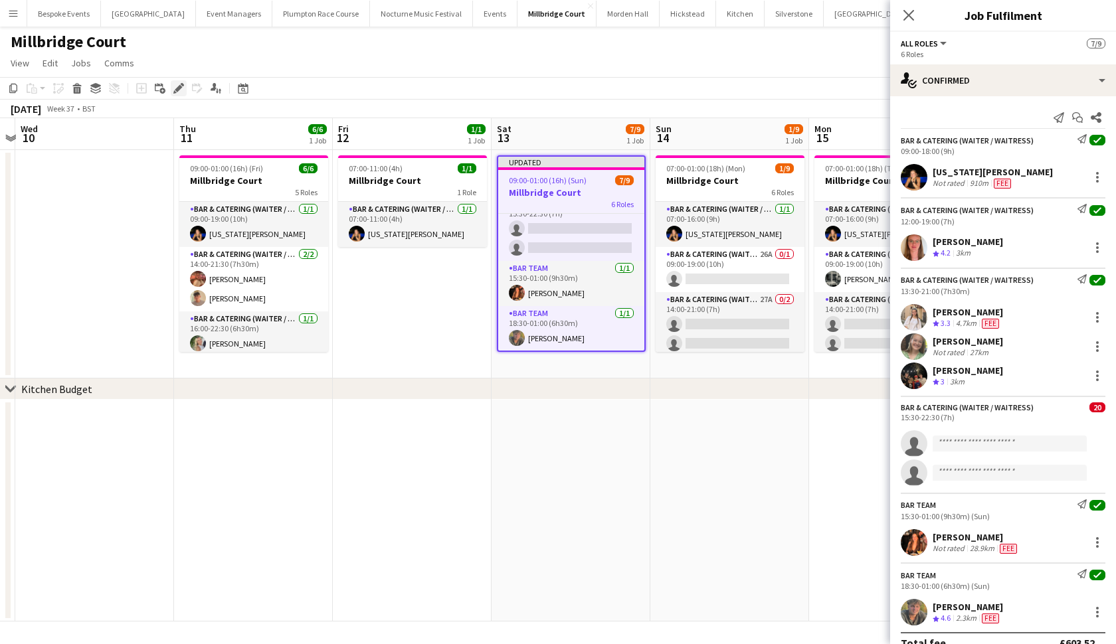
click at [179, 90] on icon at bounding box center [178, 88] width 7 height 7
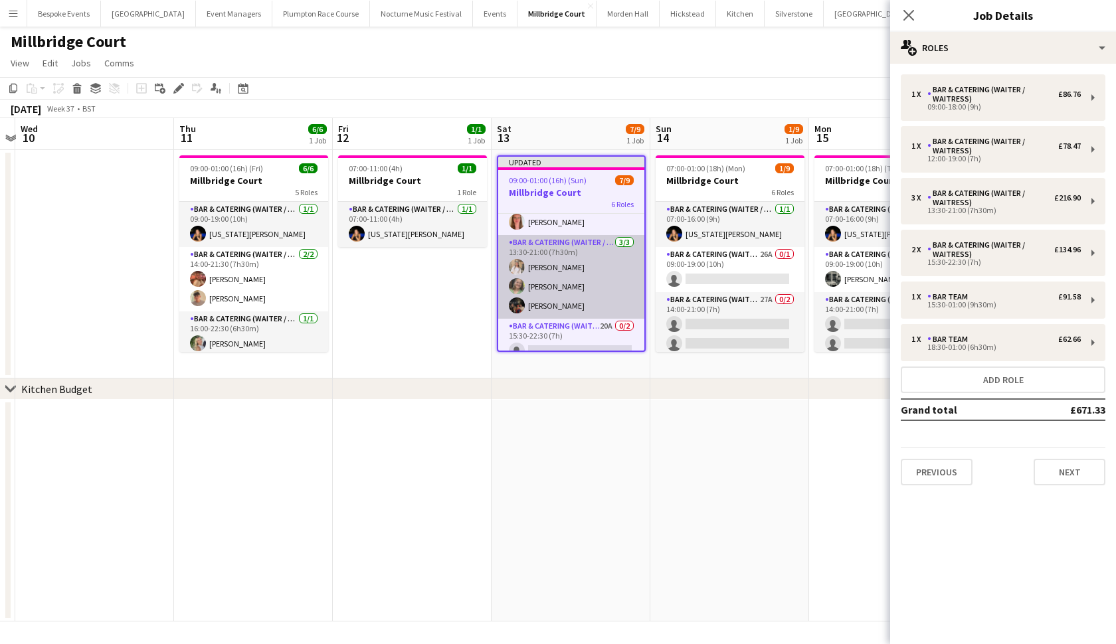
scroll to position [65, 0]
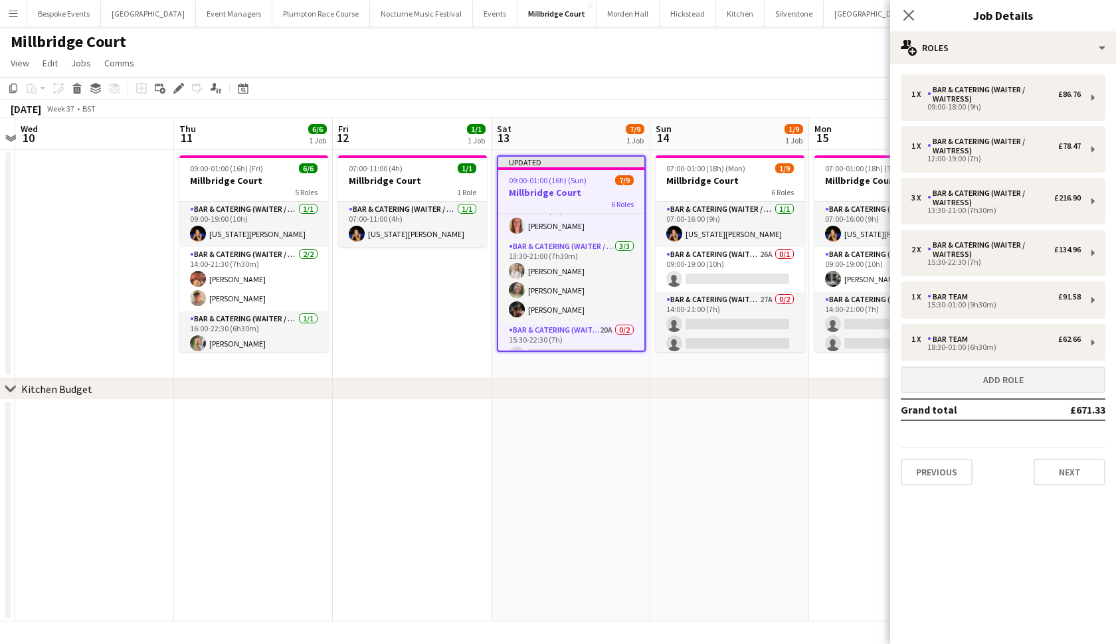
click at [937, 382] on button "Add role" at bounding box center [1002, 380] width 205 height 27
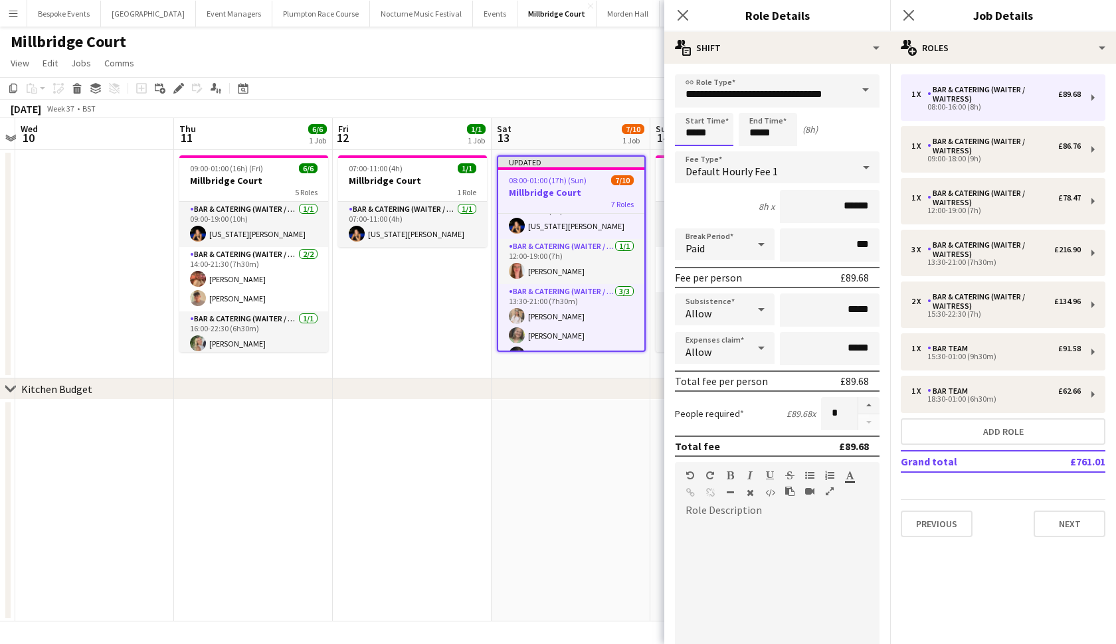
click at [694, 133] on input "*****" at bounding box center [704, 129] width 58 height 33
type input "*****"
click at [758, 132] on input "*****" at bounding box center [767, 129] width 58 height 33
type input "*****"
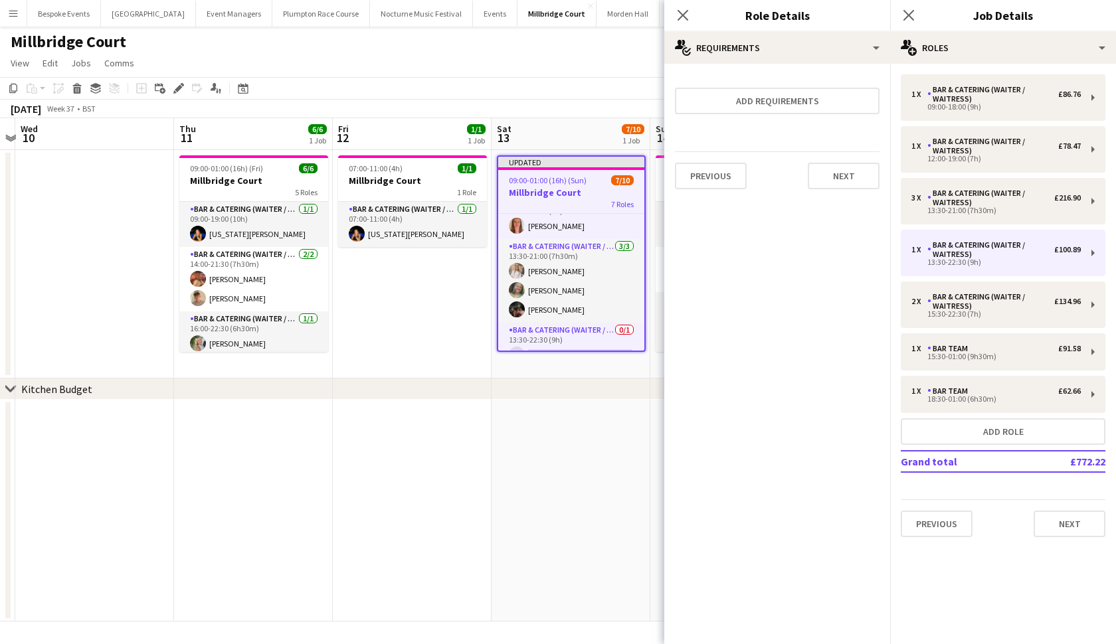
click at [544, 453] on app-date-cell at bounding box center [570, 511] width 159 height 222
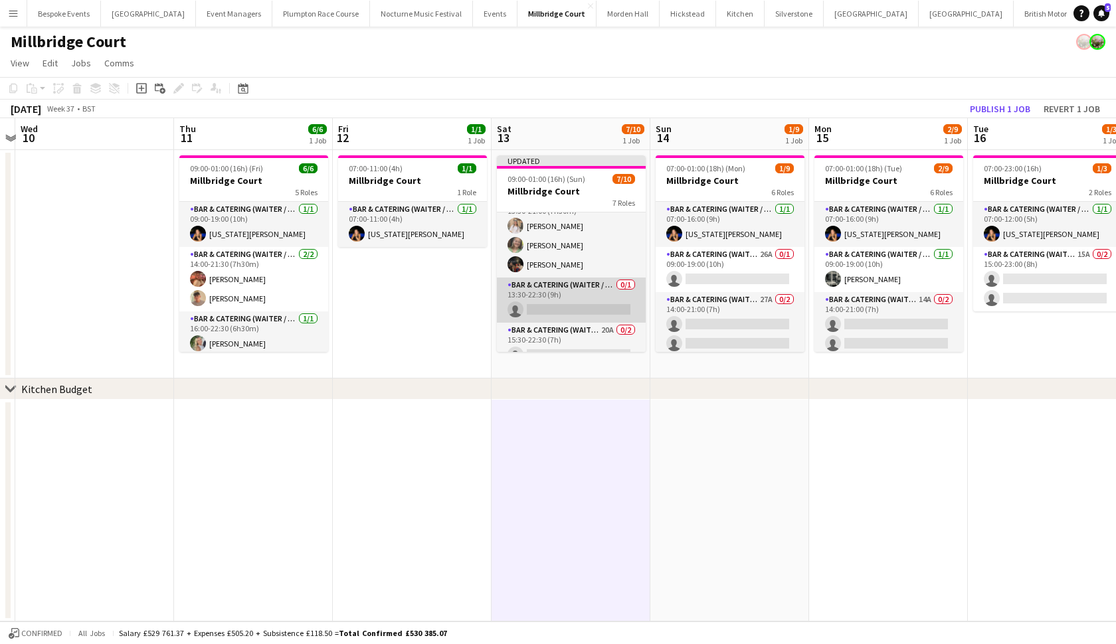
scroll to position [102, 0]
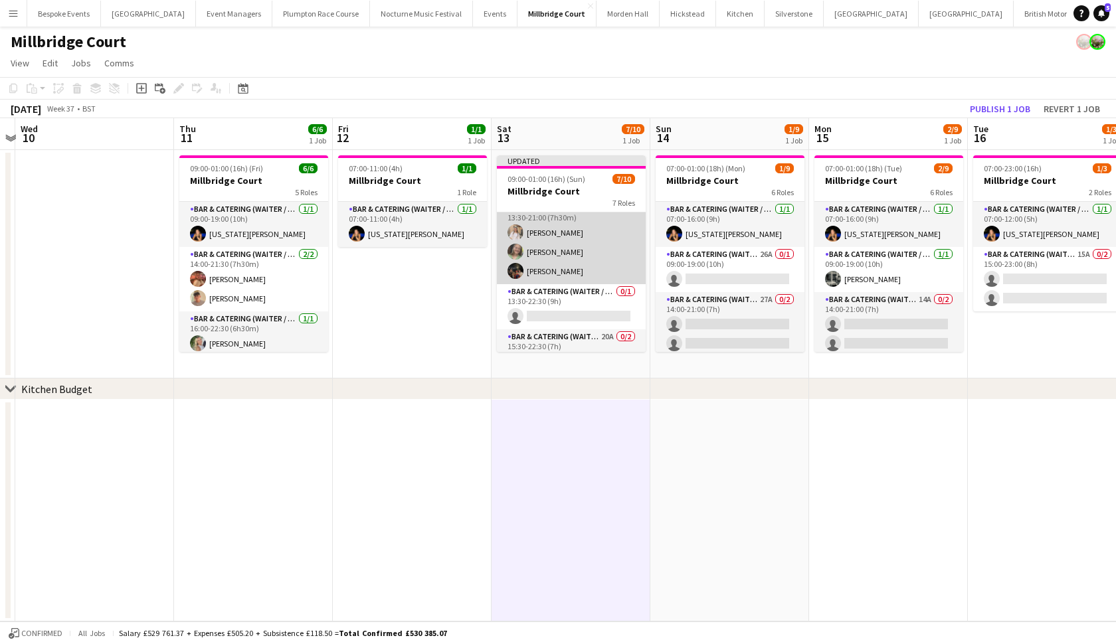
click at [572, 268] on app-card-role "Bar & Catering (Waiter / waitress) 3/3 13:30-21:00 (7h30m) Lucy Hogg Mari de Sn…" at bounding box center [571, 243] width 149 height 84
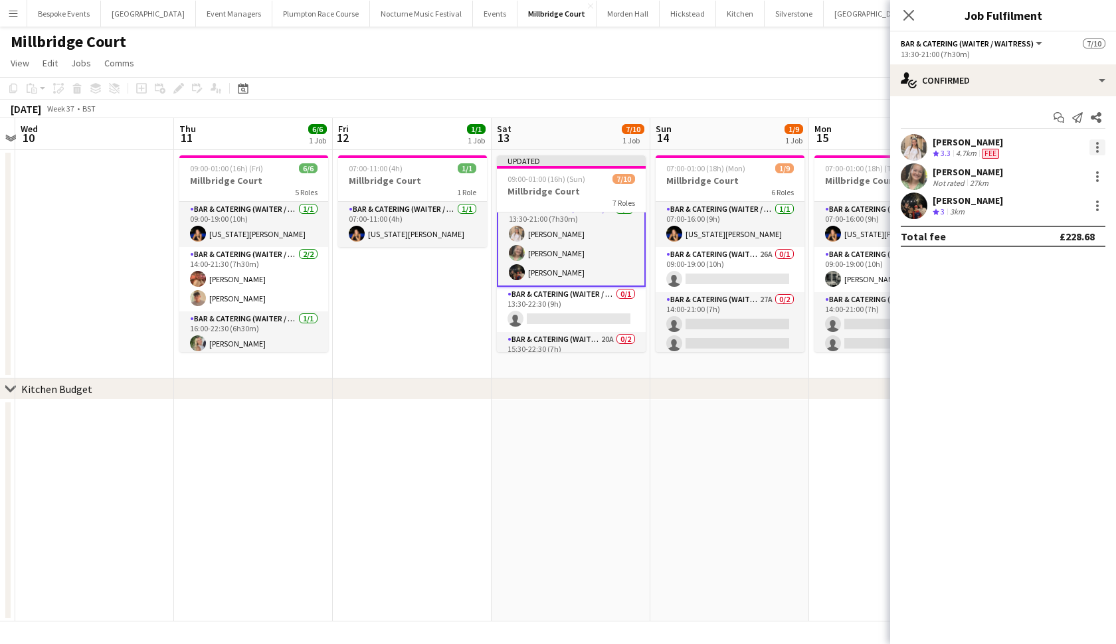
click at [1098, 143] on div at bounding box center [1097, 143] width 3 height 3
click at [1031, 205] on span "Switch crew" at bounding box center [1040, 203] width 56 height 11
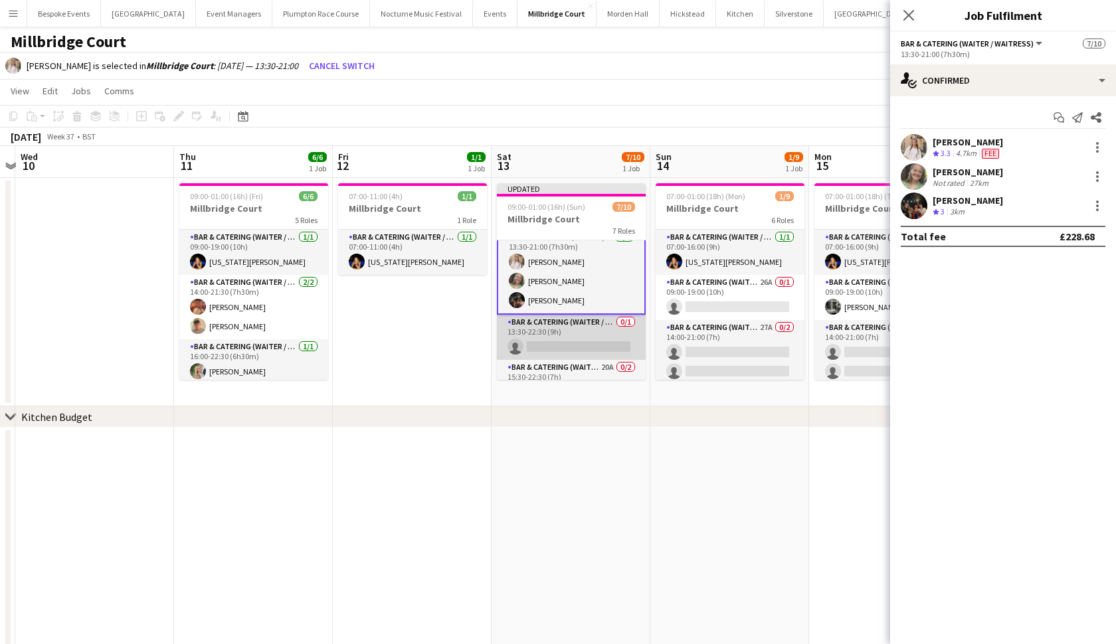
click at [541, 345] on app-card-role "Bar & Catering (Waiter / waitress) 0/1 13:30-22:30 (9h) single-neutral-actions" at bounding box center [571, 337] width 149 height 45
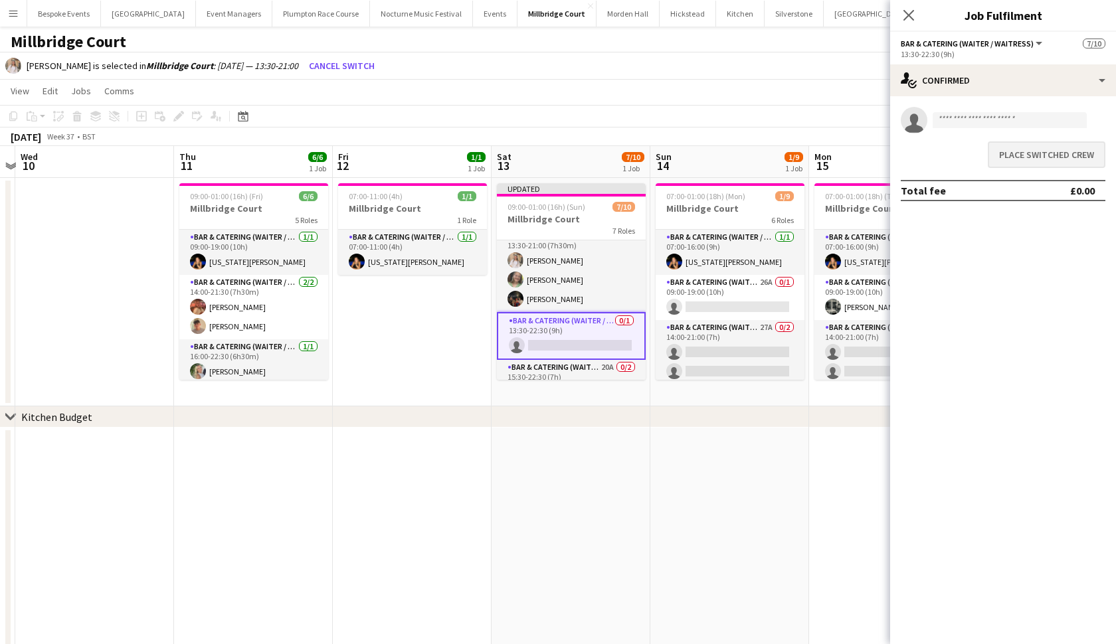
click at [1076, 155] on button "Place switched crew" at bounding box center [1046, 154] width 118 height 27
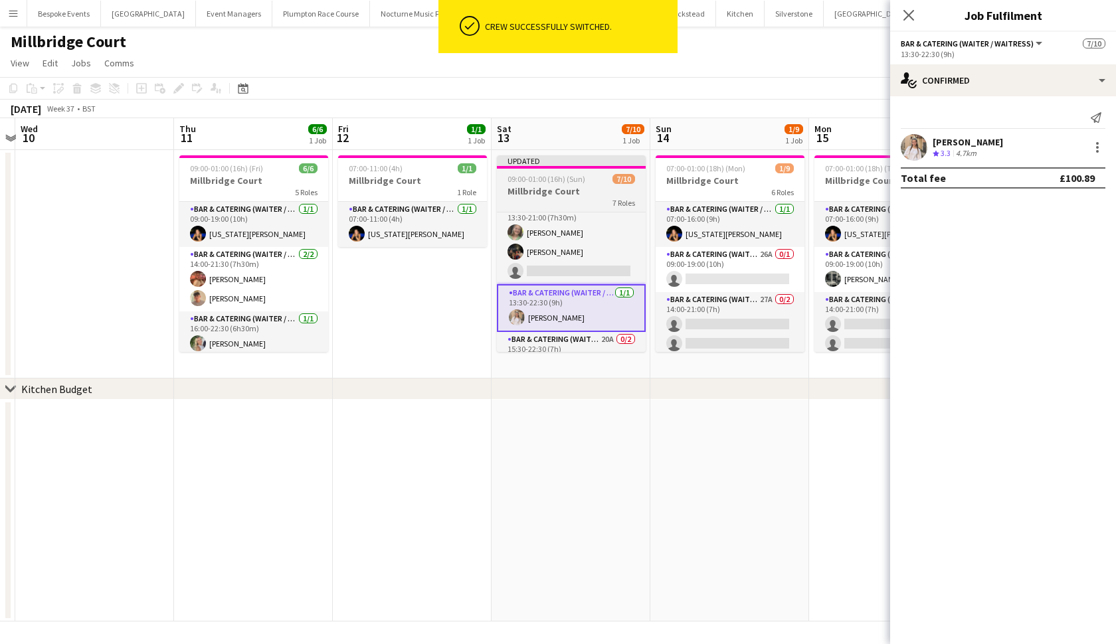
click at [578, 189] on h3 "Millbridge Court" at bounding box center [571, 191] width 149 height 12
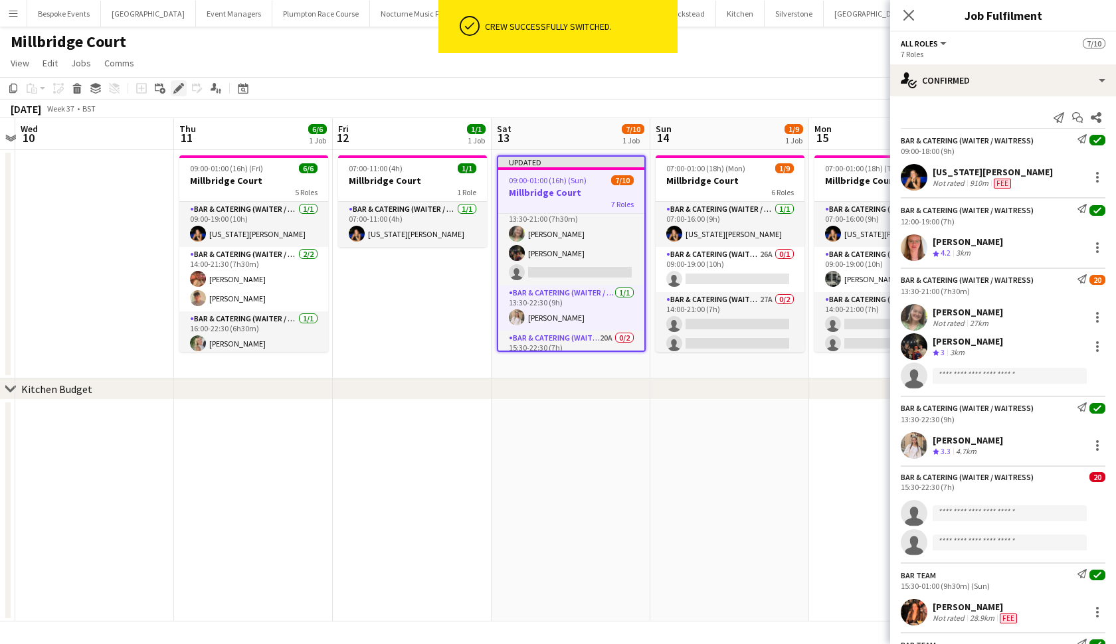
click at [175, 89] on icon "Edit" at bounding box center [178, 88] width 11 height 11
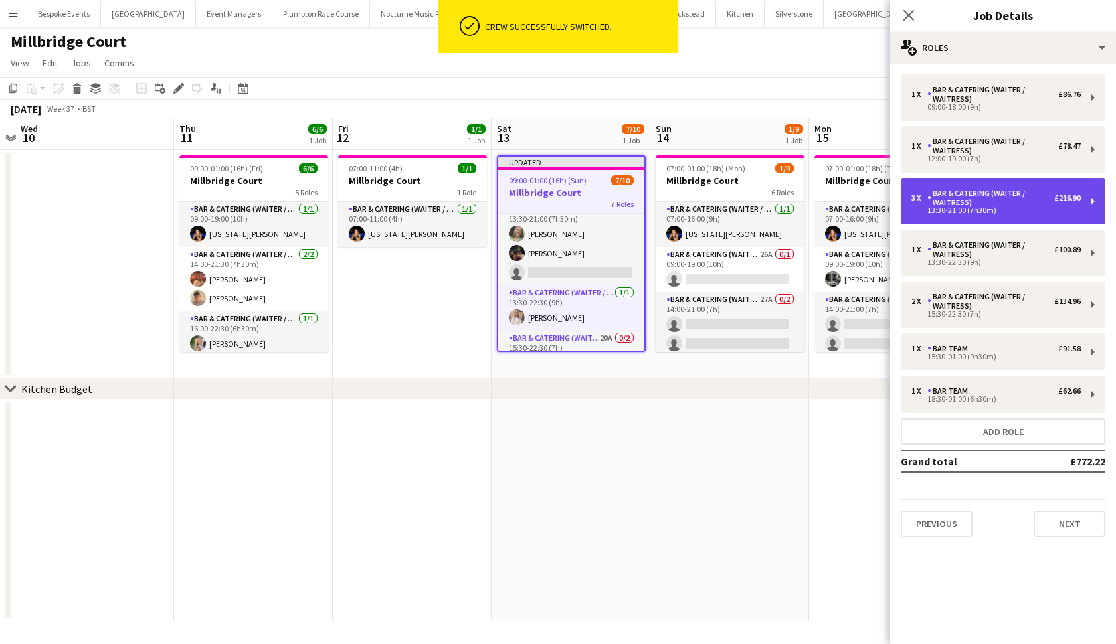
click at [964, 207] on div "13:30-21:00 (7h30m)" at bounding box center [995, 210] width 169 height 7
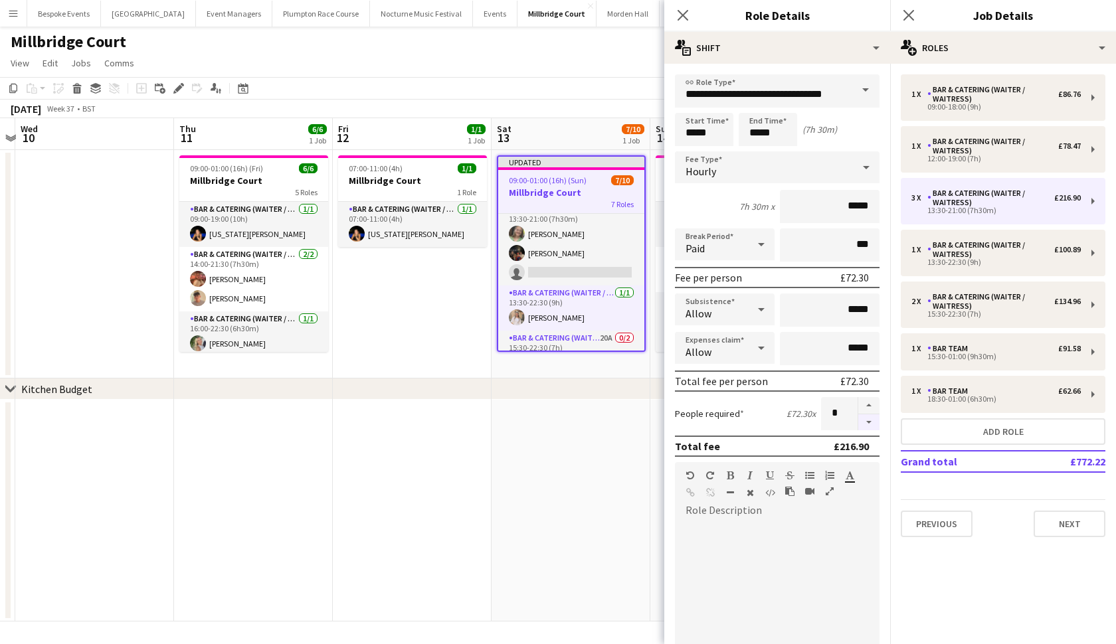
click at [869, 423] on button "button" at bounding box center [868, 422] width 21 height 17
type input "*"
click at [544, 385] on div "chevron-right Kitchen Budget" at bounding box center [558, 388] width 1116 height 21
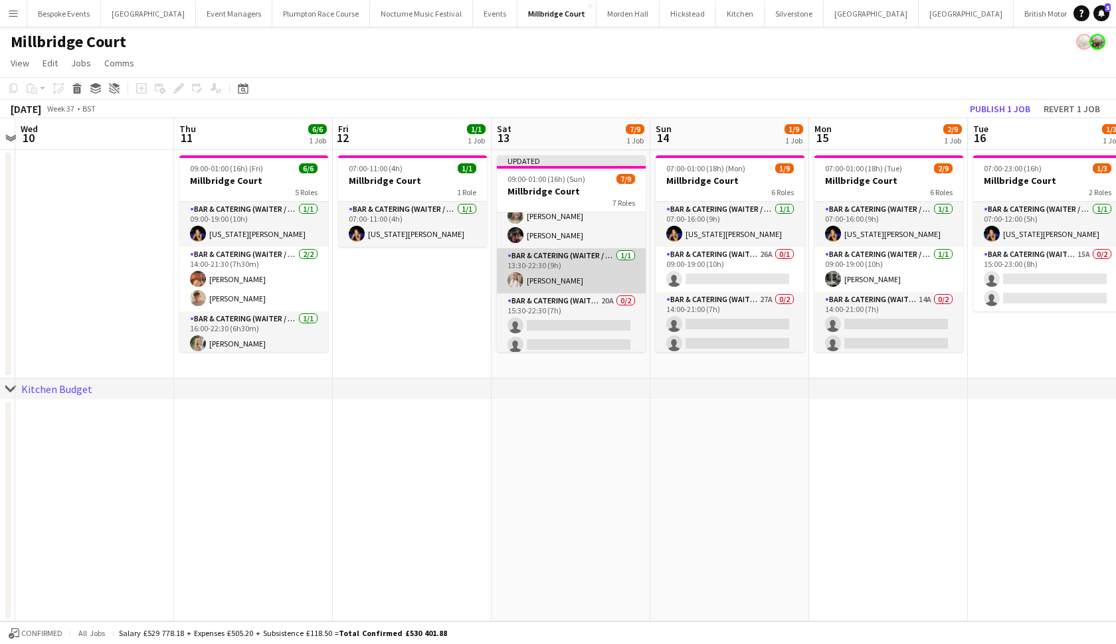
scroll to position [125, 0]
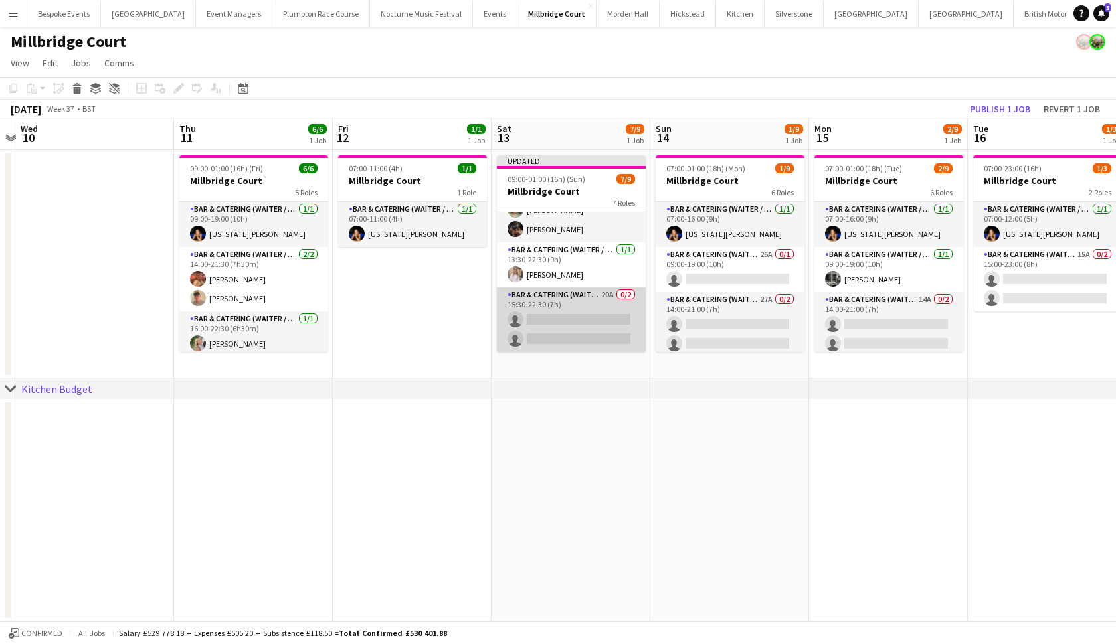
click at [561, 322] on app-card-role "Bar & Catering (Waiter / waitress) 20A 0/2 15:30-22:30 (7h) single-neutral-acti…" at bounding box center [571, 320] width 149 height 64
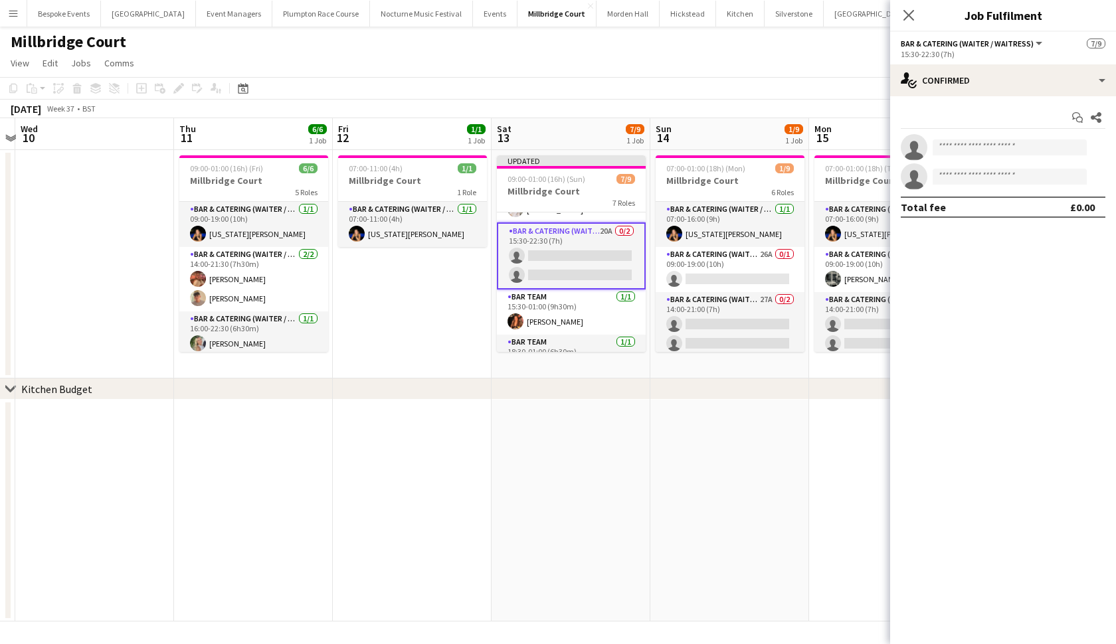
scroll to position [195, 0]
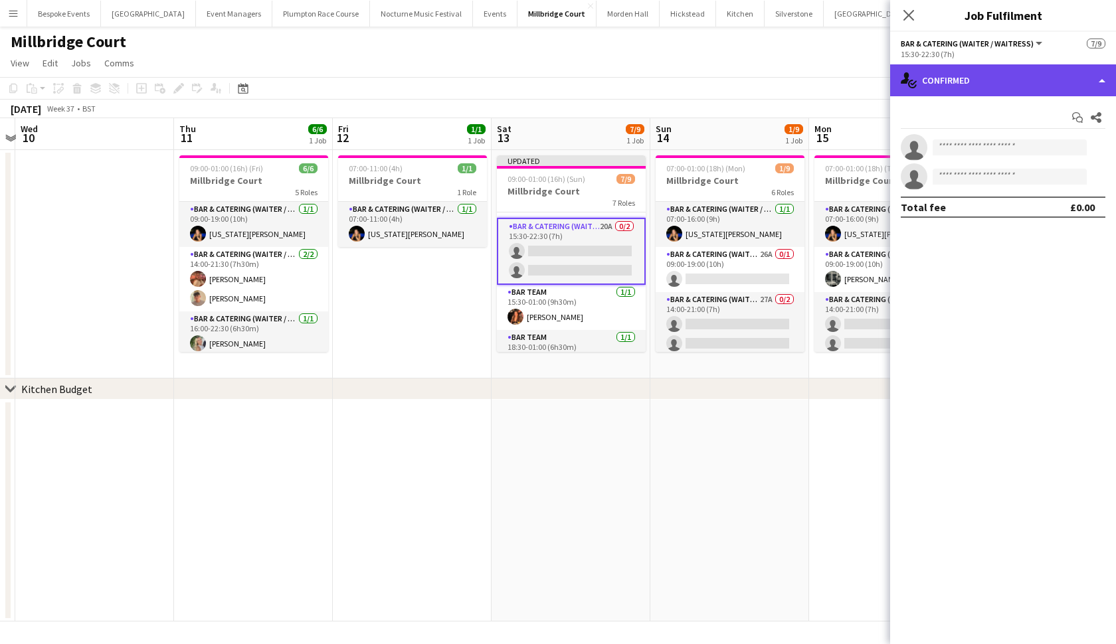
click at [1046, 70] on div "single-neutral-actions-check-2 Confirmed" at bounding box center [1003, 80] width 226 height 32
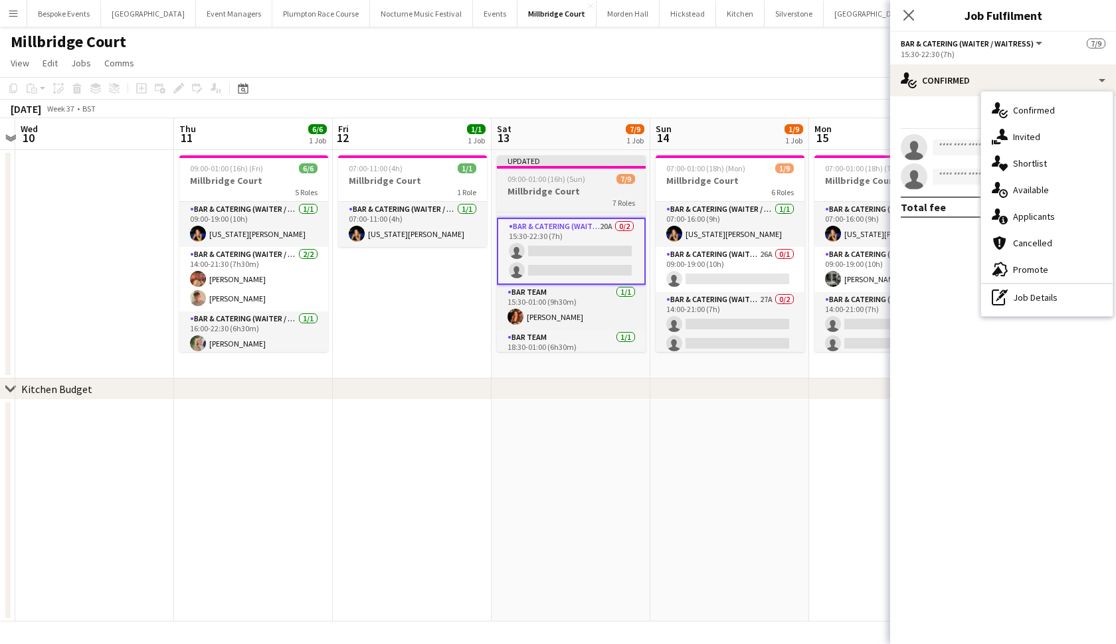
click at [560, 179] on span "09:00-01:00 (16h) (Sun)" at bounding box center [546, 179] width 78 height 10
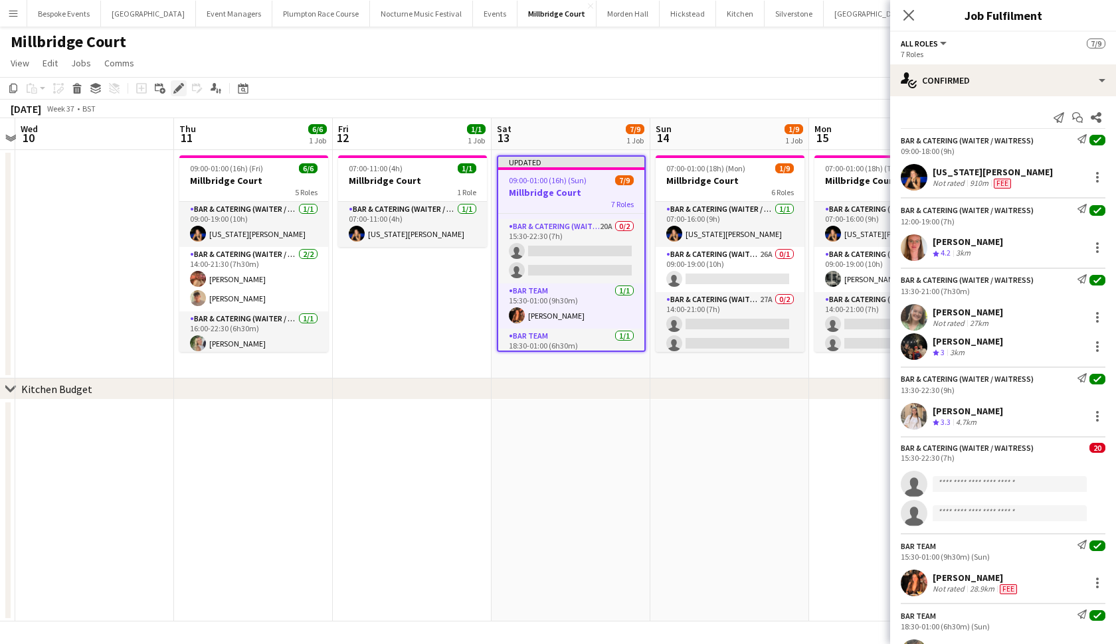
click at [178, 90] on icon at bounding box center [178, 88] width 7 height 7
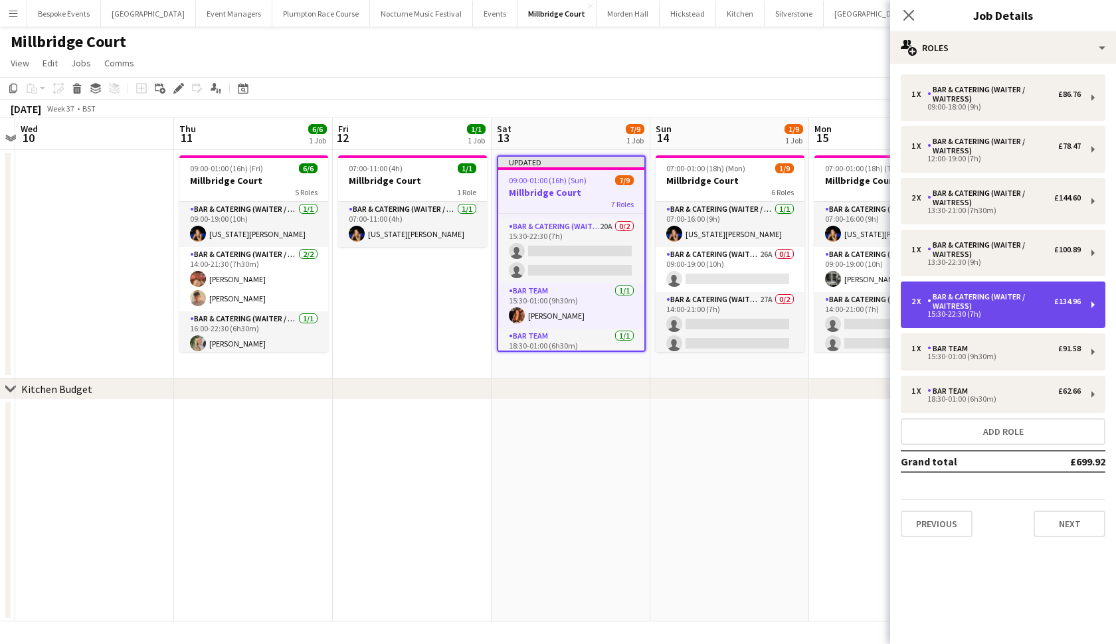
click at [987, 308] on div "Bar & Catering (Waiter / waitress)" at bounding box center [990, 301] width 127 height 19
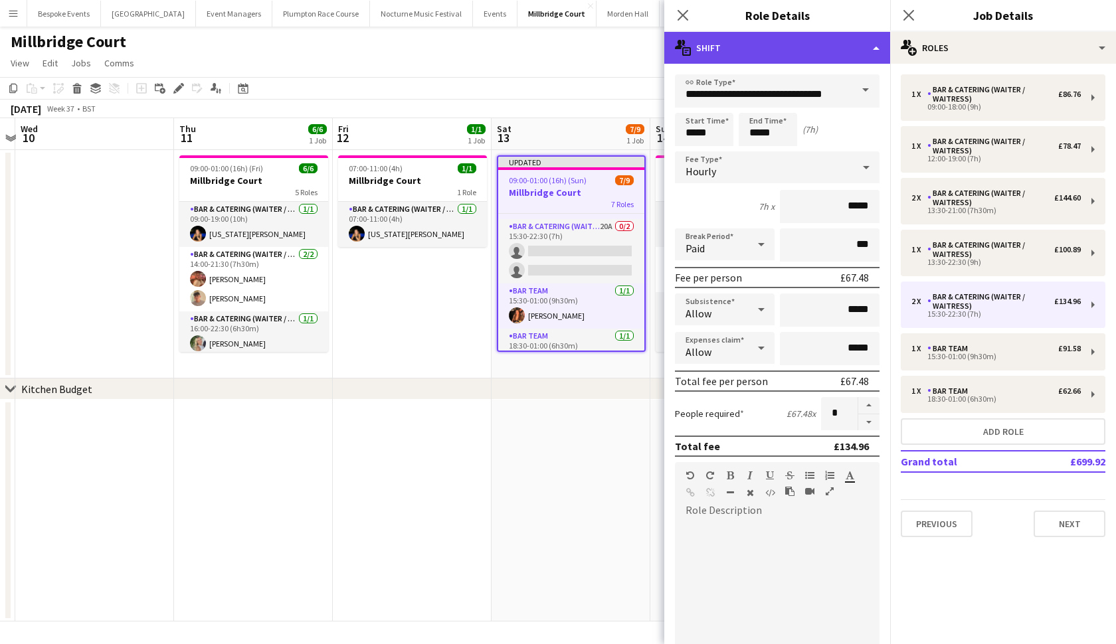
click at [837, 50] on div "multiple-actions-text Shift" at bounding box center [777, 48] width 226 height 32
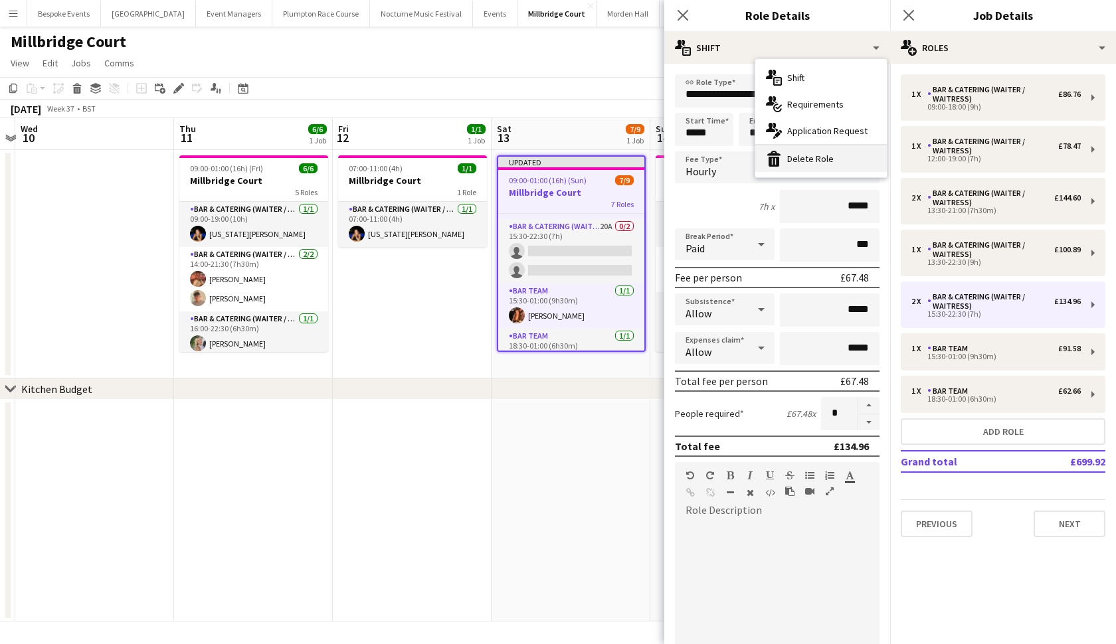
click at [829, 166] on div "bin-2 Delete Role" at bounding box center [820, 158] width 131 height 27
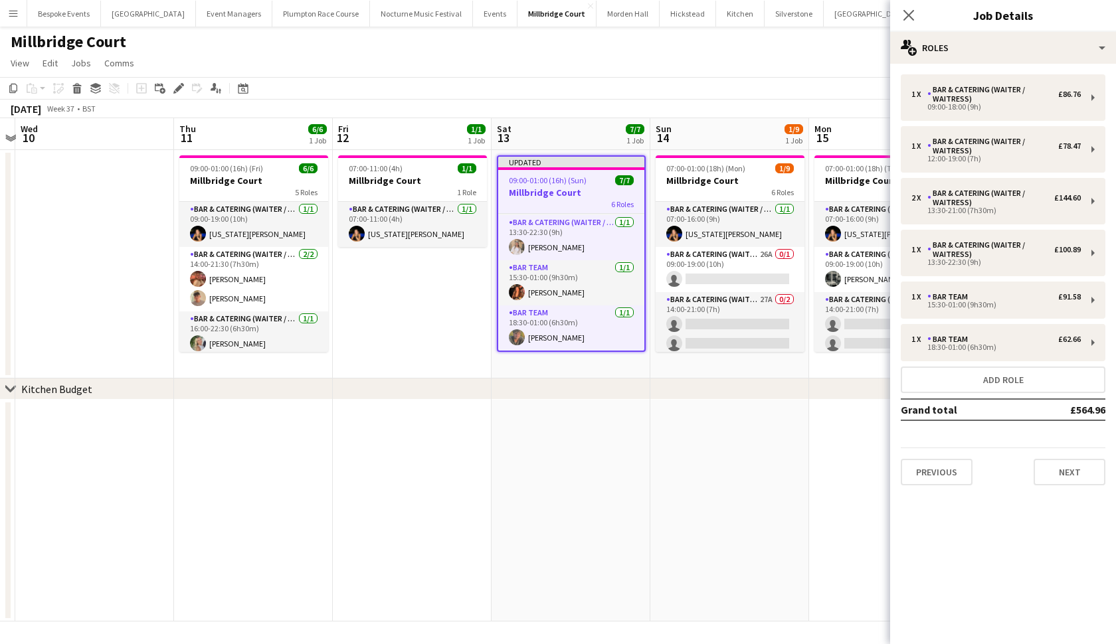
click at [471, 519] on app-date-cell at bounding box center [412, 511] width 159 height 222
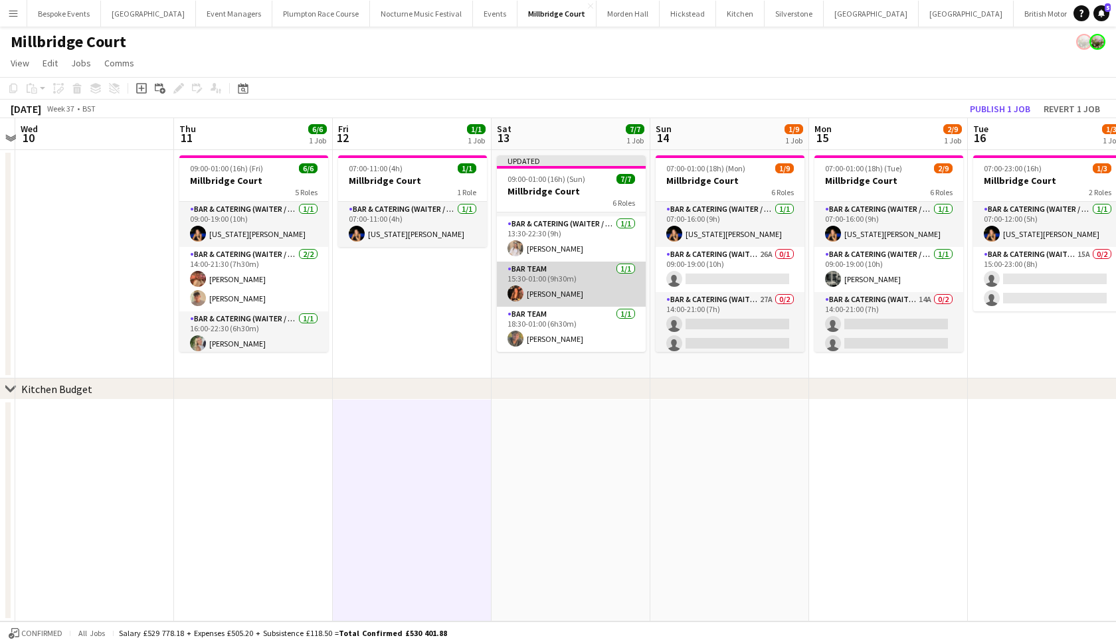
scroll to position [151, 0]
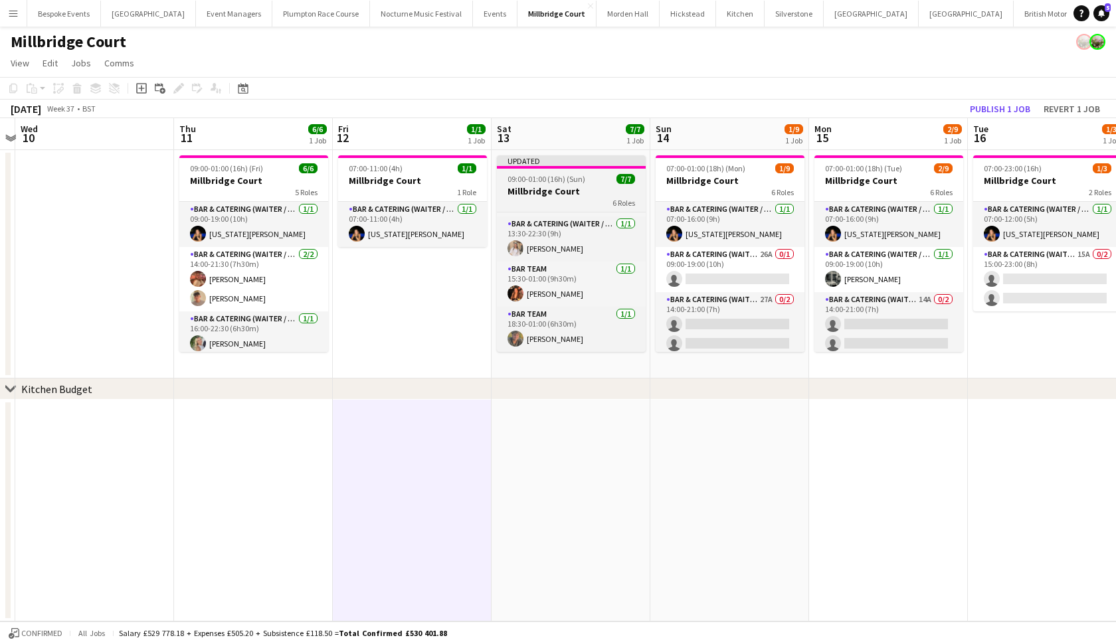
click at [575, 196] on h3 "Millbridge Court" at bounding box center [571, 191] width 149 height 12
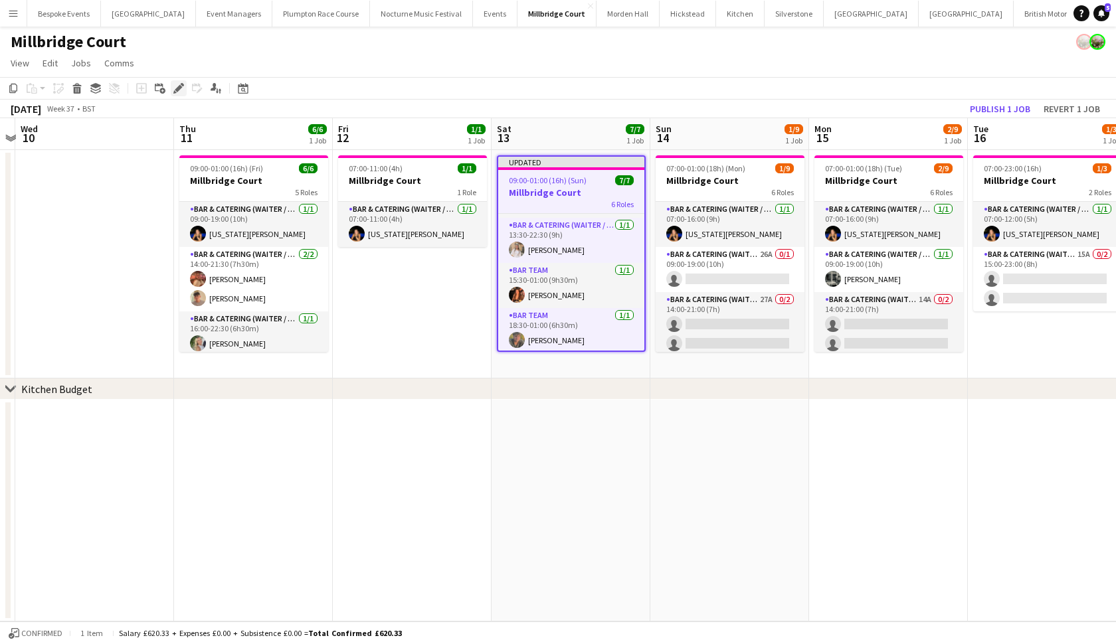
click at [177, 87] on icon "Edit" at bounding box center [178, 88] width 11 height 11
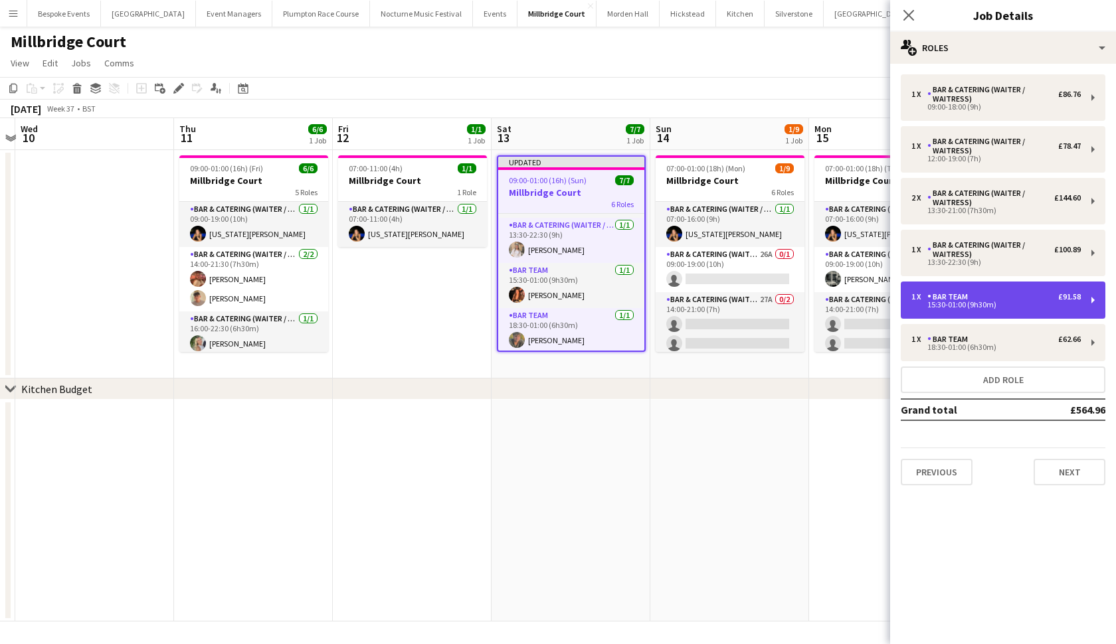
click at [937, 308] on div "15:30-01:00 (9h30m)" at bounding box center [995, 304] width 169 height 7
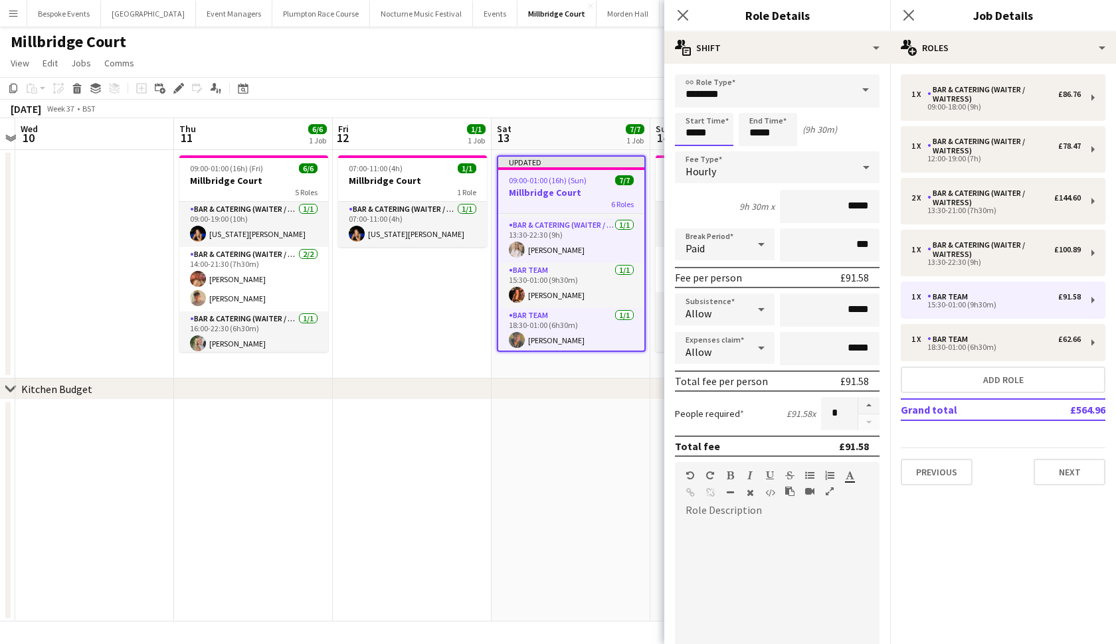
click at [695, 133] on input "*****" at bounding box center [704, 129] width 58 height 33
type input "*****"
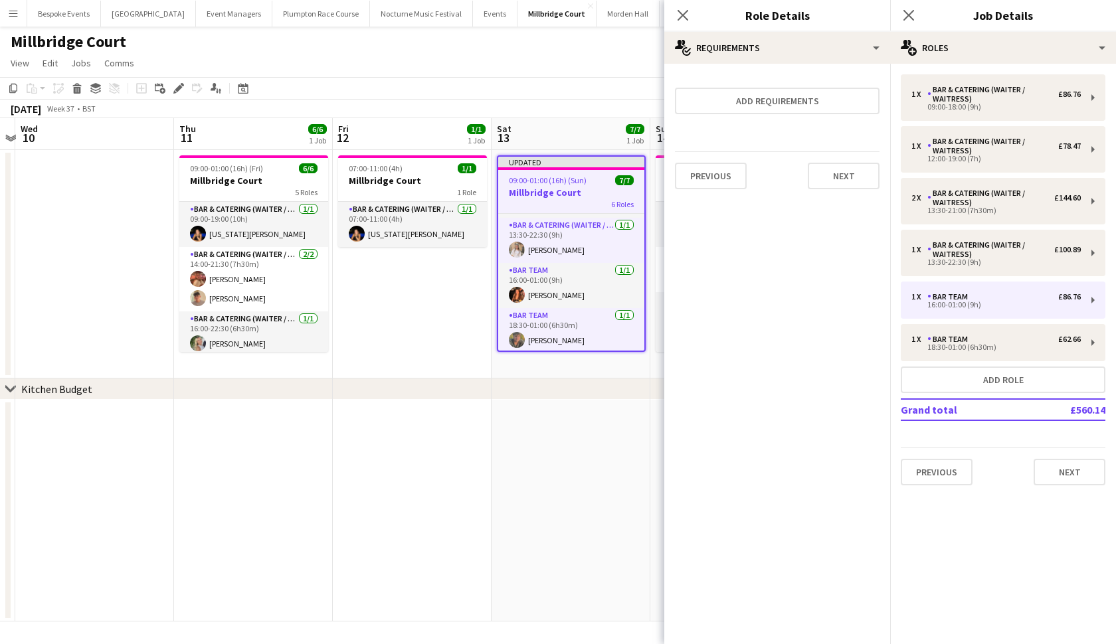
click at [554, 400] on app-date-cell at bounding box center [570, 511] width 159 height 222
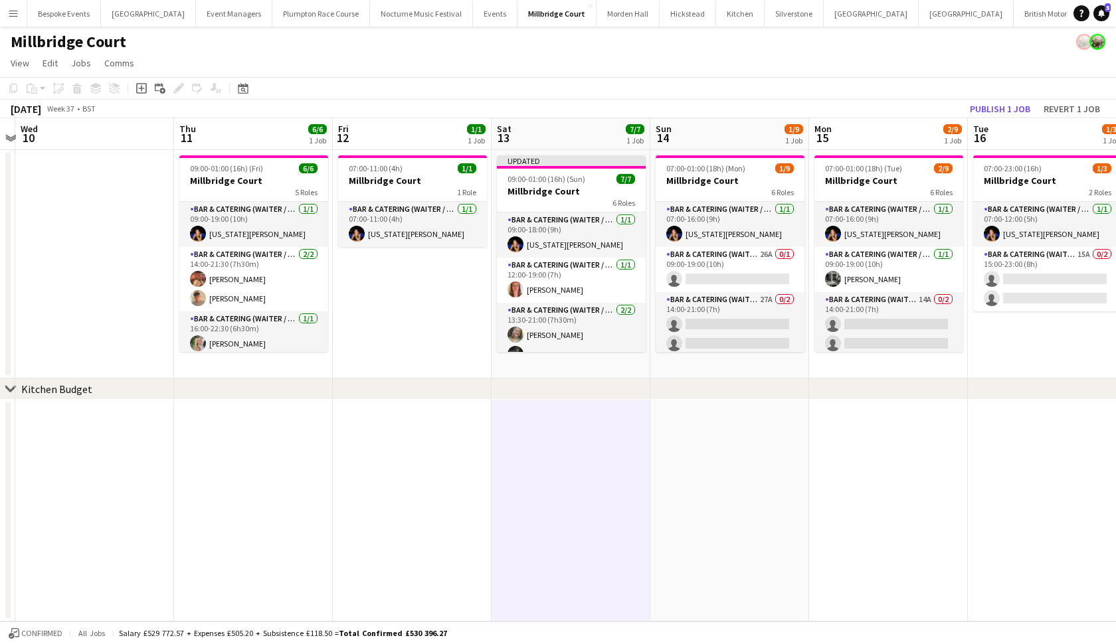
scroll to position [0, 0]
click at [1010, 106] on button "Publish 1 job" at bounding box center [999, 108] width 71 height 17
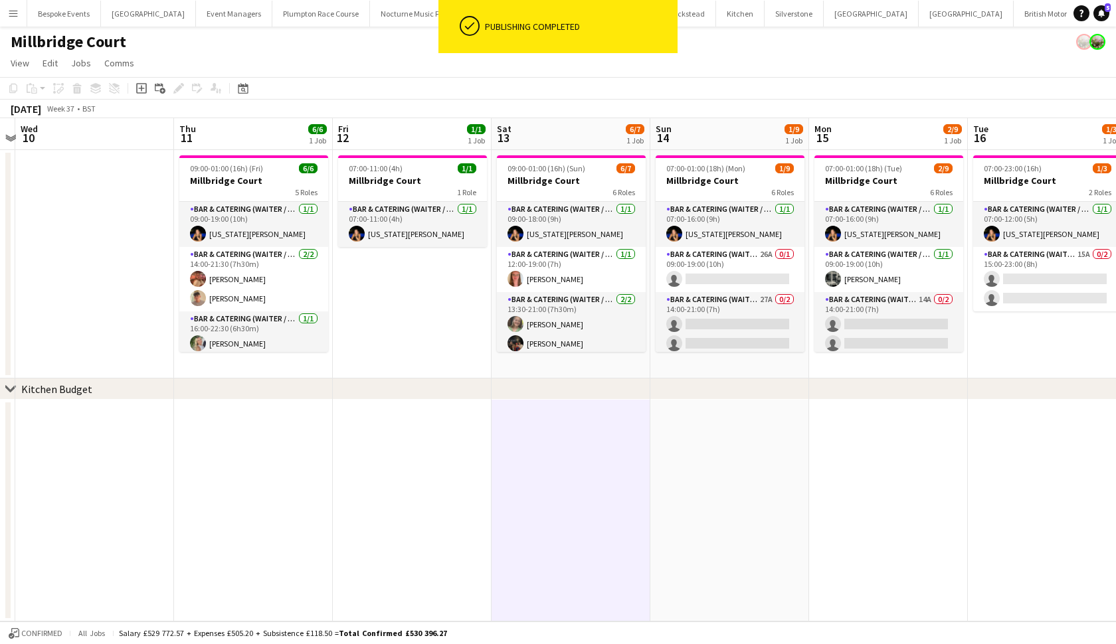
click at [582, 228] on app-card-role "Bar & Catering (Waiter / waitress) [DATE] 09:00-18:00 (9h) [US_STATE][PERSON_NA…" at bounding box center [571, 224] width 149 height 45
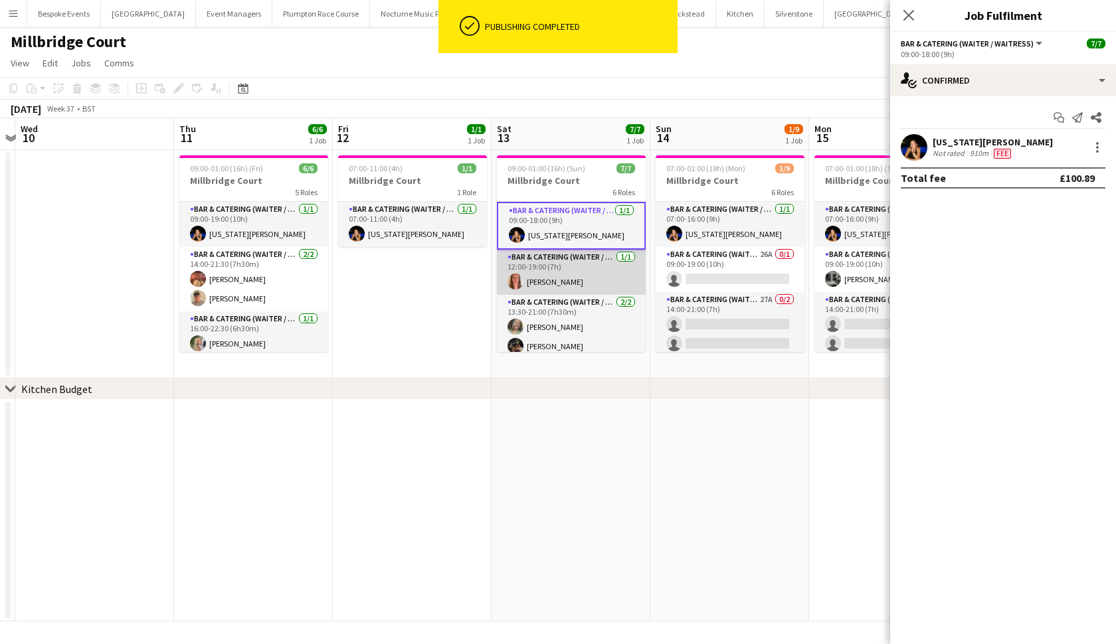
click at [562, 284] on app-card-role "Bar & Catering (Waiter / waitress) [DATE] 12:00-19:00 (7h) [PERSON_NAME]" at bounding box center [571, 272] width 149 height 45
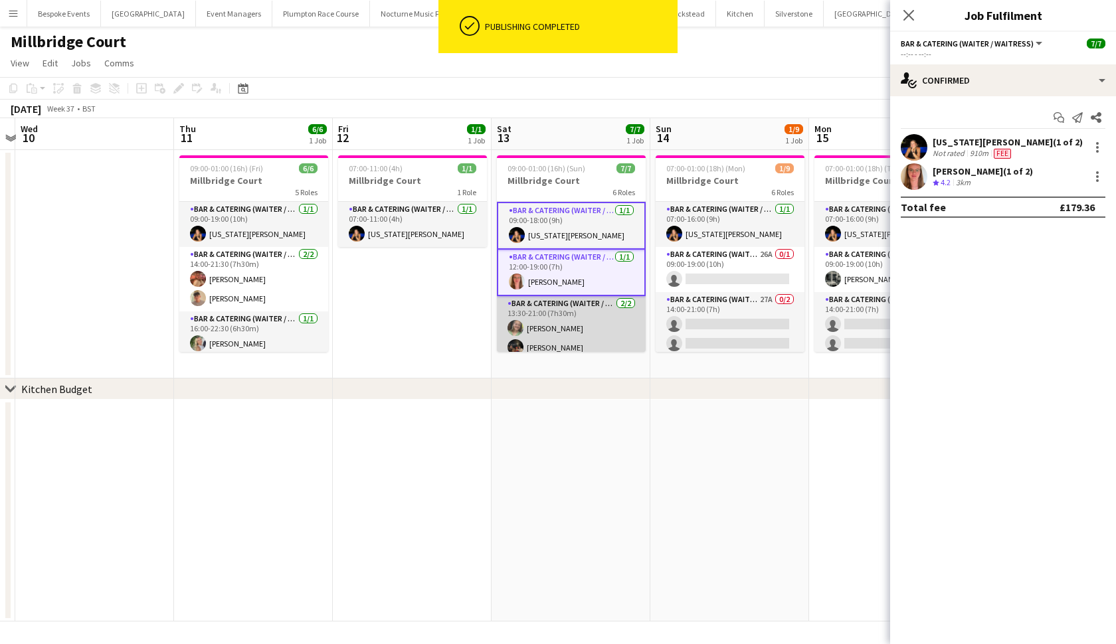
click at [558, 311] on app-card-role "Bar & Catering (Waiter / waitress) [DATE] 13:30-21:00 (7h30m) [PERSON_NAME] [PE…" at bounding box center [571, 328] width 149 height 64
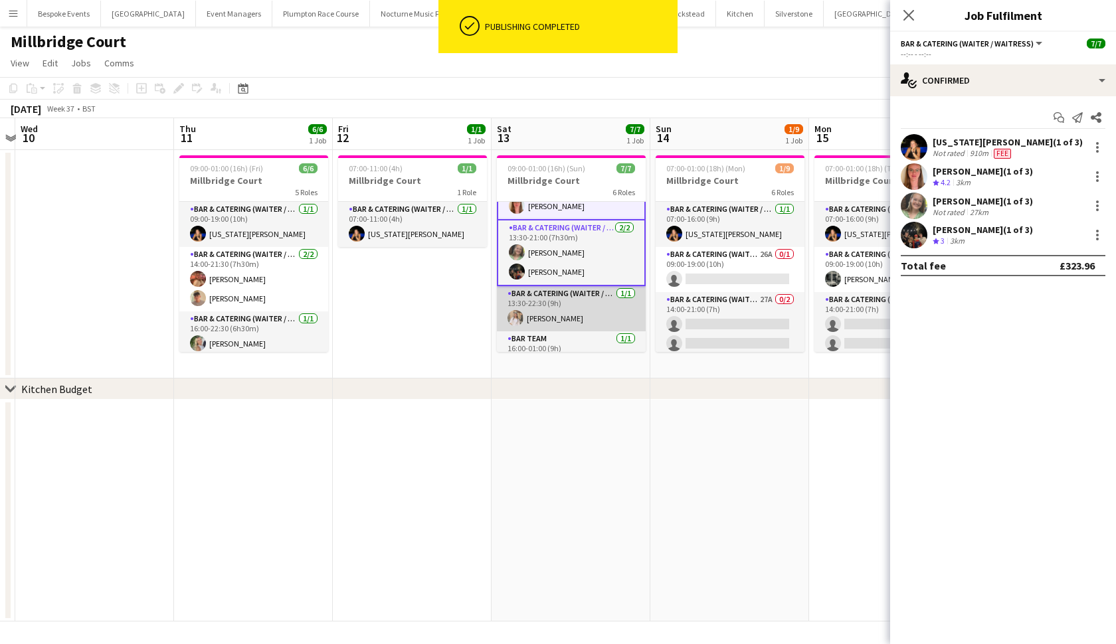
click at [558, 311] on app-card-role "Bar & Catering (Waiter / waitress) [DATE] 13:30-22:30 (9h) [PERSON_NAME]" at bounding box center [571, 308] width 149 height 45
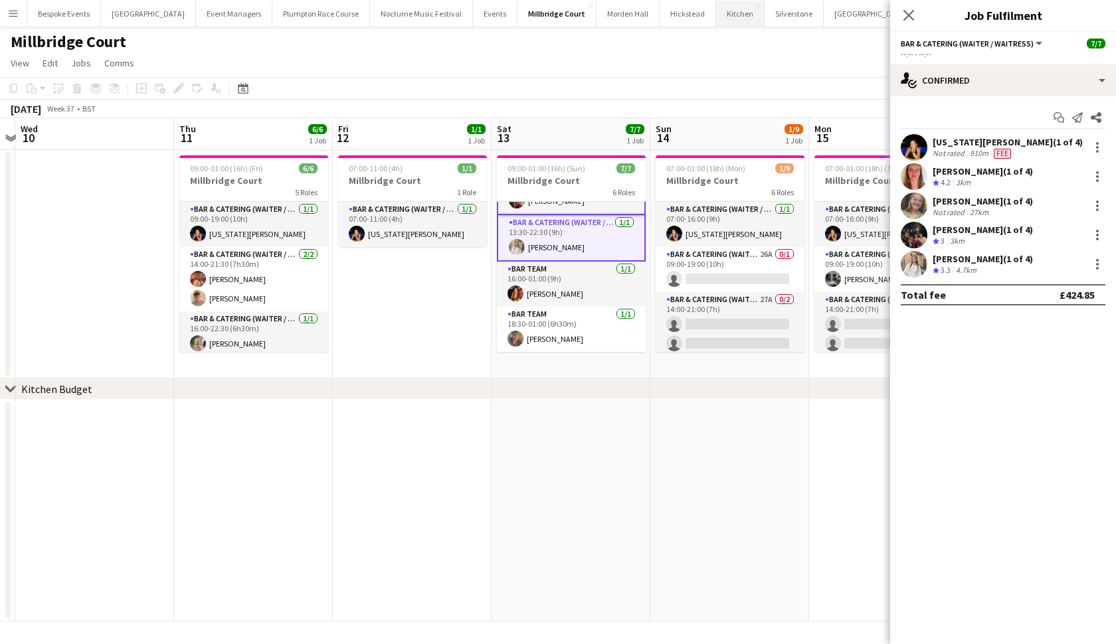
scroll to position [147, 0]
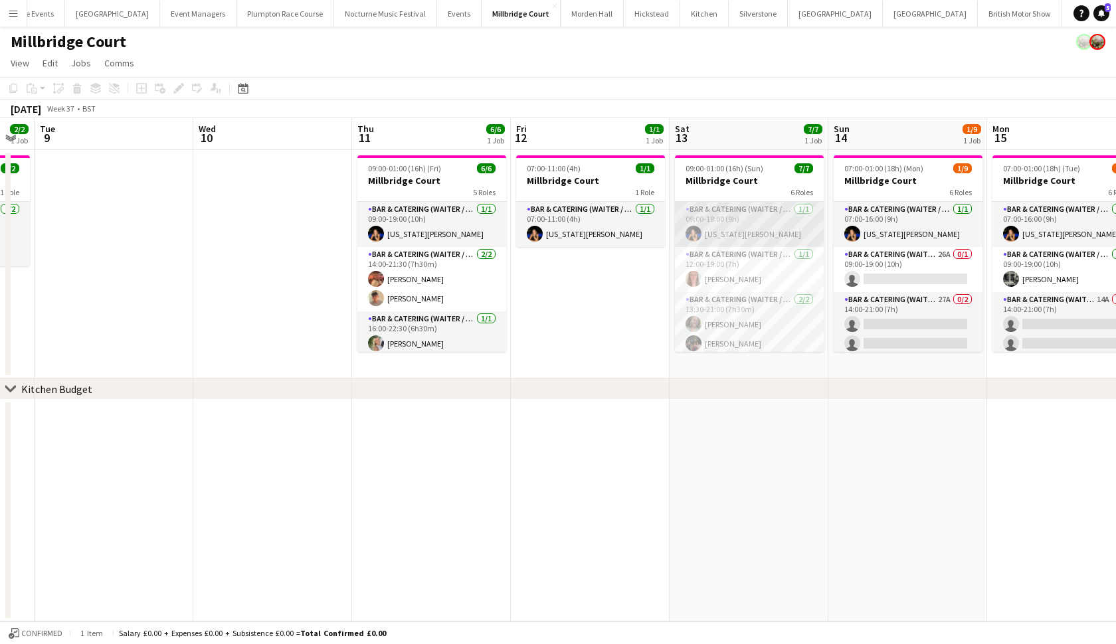
click at [742, 221] on app-card-role "Bar & Catering (Waiter / waitress) [DATE] 09:00-18:00 (9h) [US_STATE][PERSON_NA…" at bounding box center [749, 224] width 149 height 45
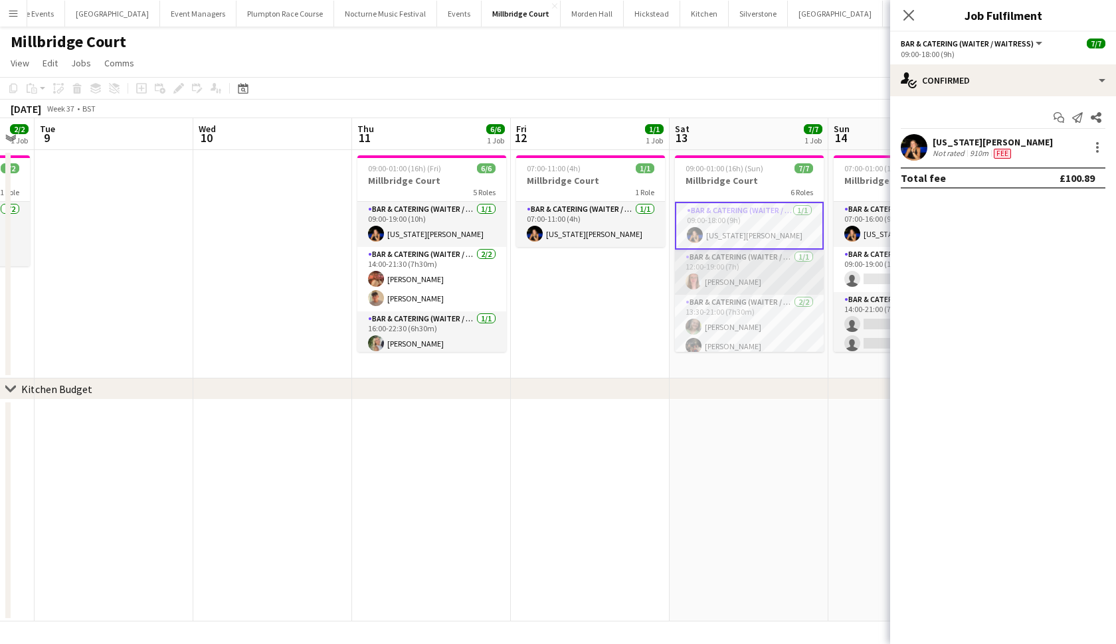
click at [735, 271] on app-card-role "Bar & Catering (Waiter / waitress) [DATE] 12:00-19:00 (7h) [PERSON_NAME]" at bounding box center [749, 272] width 149 height 45
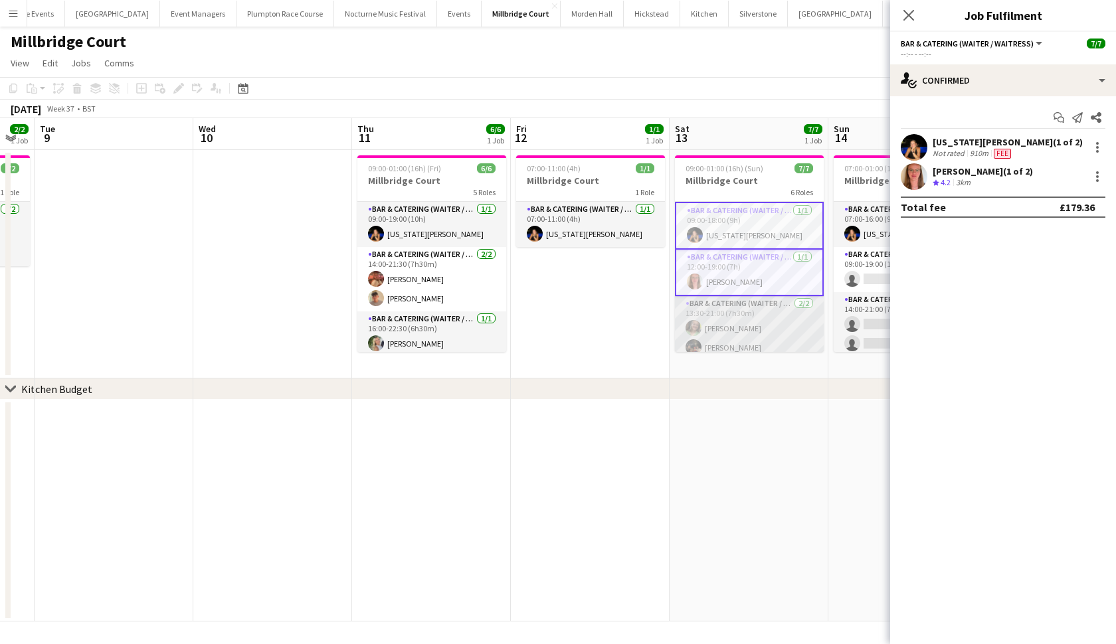
click at [735, 329] on app-card-role "Bar & Catering (Waiter / waitress) [DATE] 13:30-21:00 (7h30m) [PERSON_NAME] [PE…" at bounding box center [749, 328] width 149 height 64
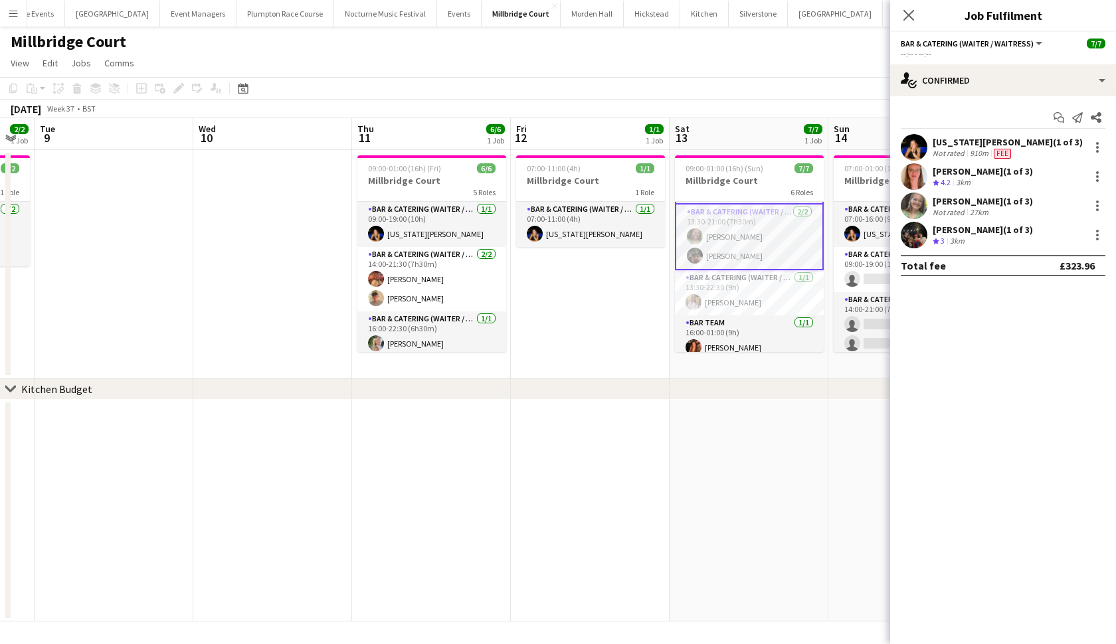
scroll to position [97, 0]
click at [734, 280] on app-card-role "Bar & Catering (Waiter / waitress) [DATE] 13:30-22:30 (9h) [PERSON_NAME]" at bounding box center [749, 287] width 149 height 45
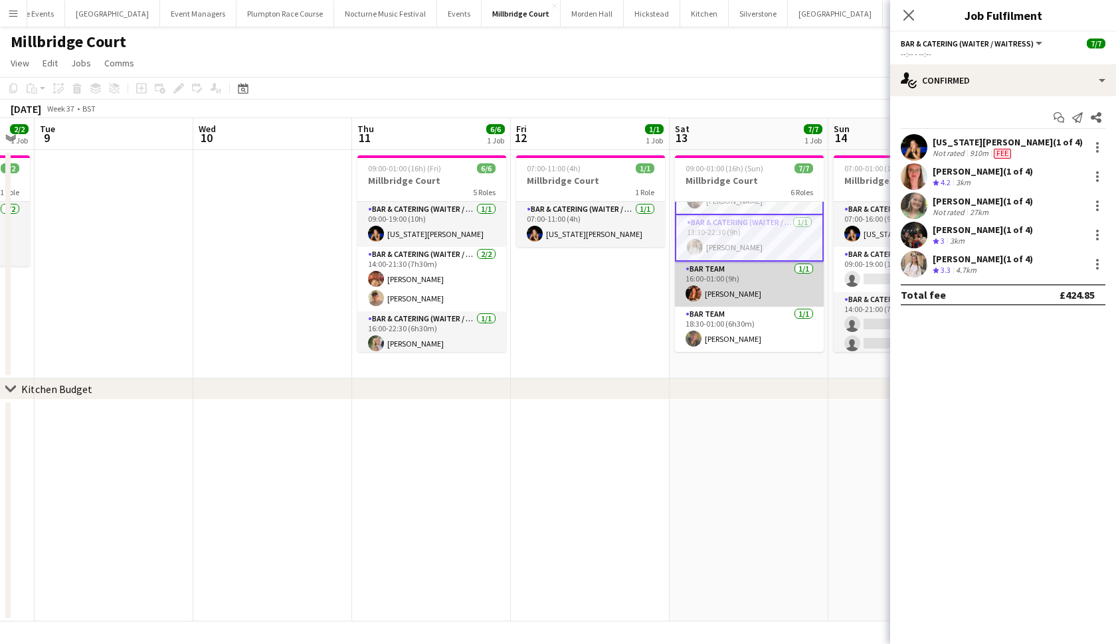
scroll to position [0, 0]
click at [734, 280] on app-card-role "Bar Team [DATE] 16:00-01:00 (9h) [PERSON_NAME]" at bounding box center [749, 284] width 149 height 45
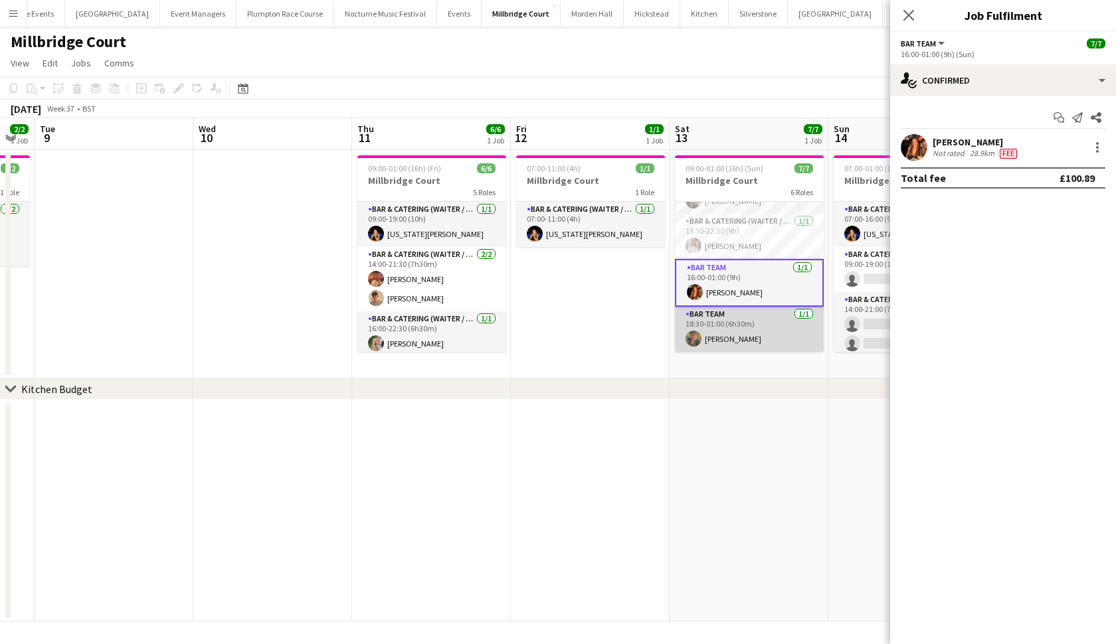
click at [728, 315] on app-card-role "Bar Team [DATE] 18:30-01:00 (6h30m) [PERSON_NAME]" at bounding box center [749, 329] width 149 height 45
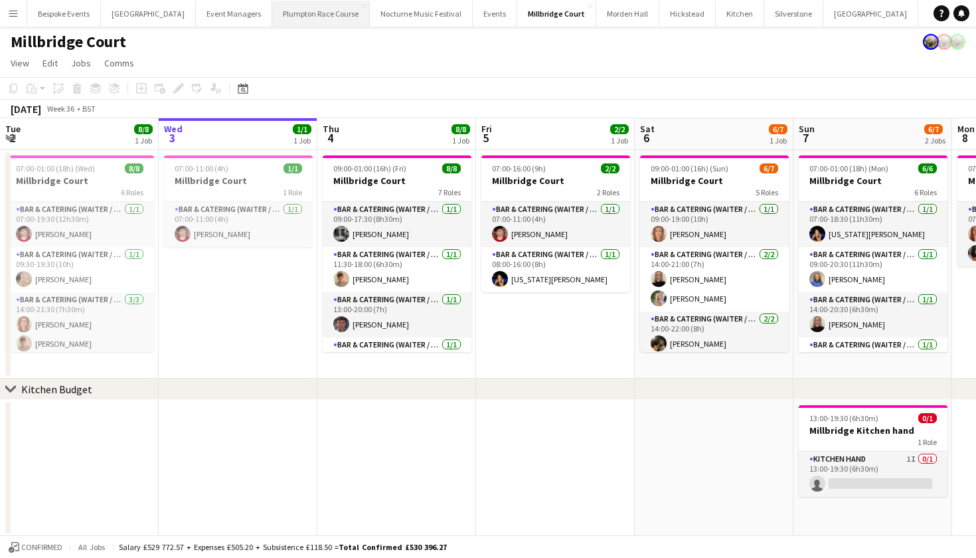
click at [303, 15] on button "Plumpton Race Course Close" at bounding box center [321, 14] width 98 height 26
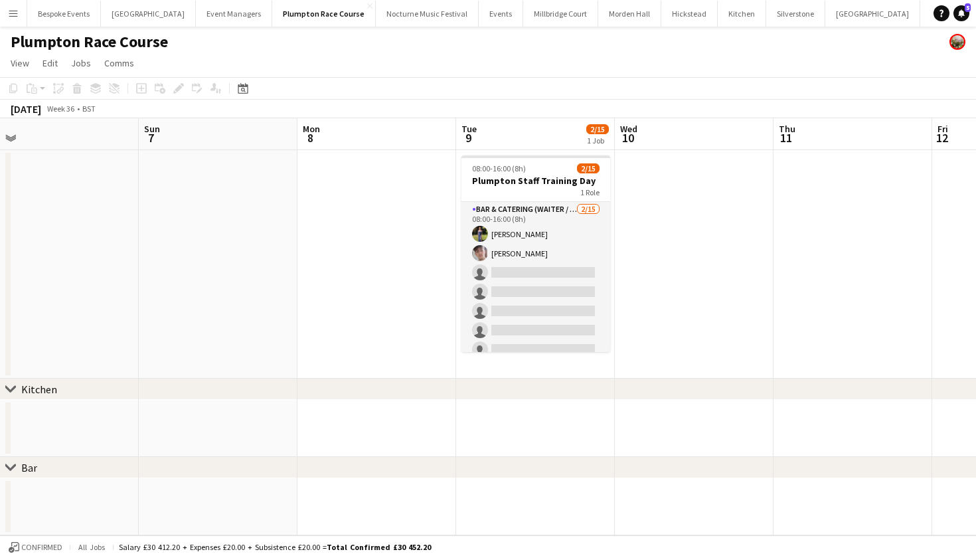
scroll to position [0, 655]
click at [282, 11] on button "Plumpton Race Course Close" at bounding box center [324, 14] width 104 height 26
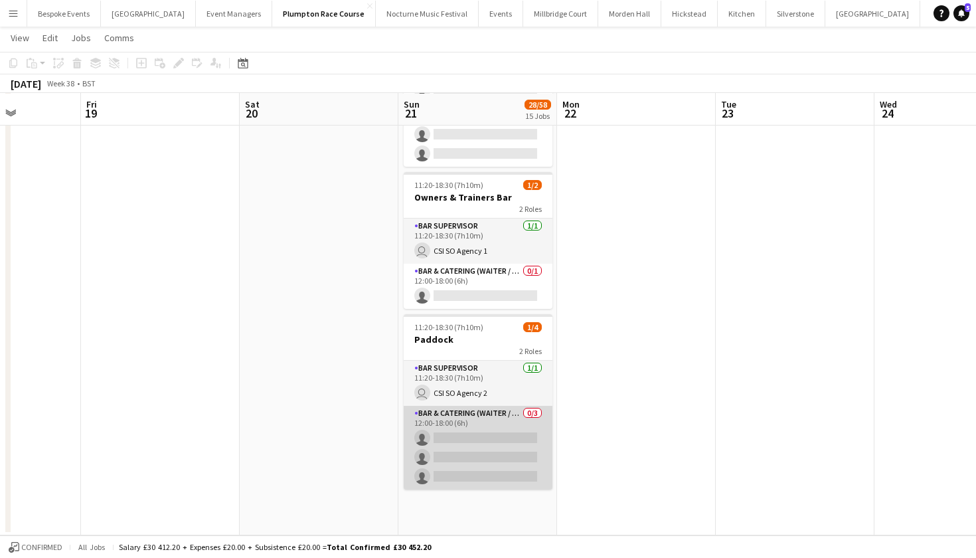
scroll to position [2095, 0]
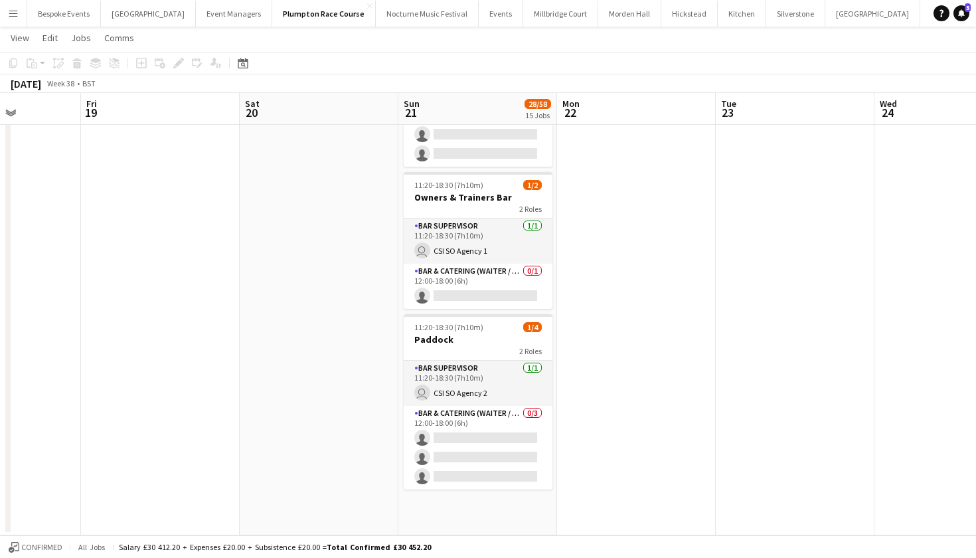
click at [141, 68] on icon at bounding box center [141, 63] width 11 height 11
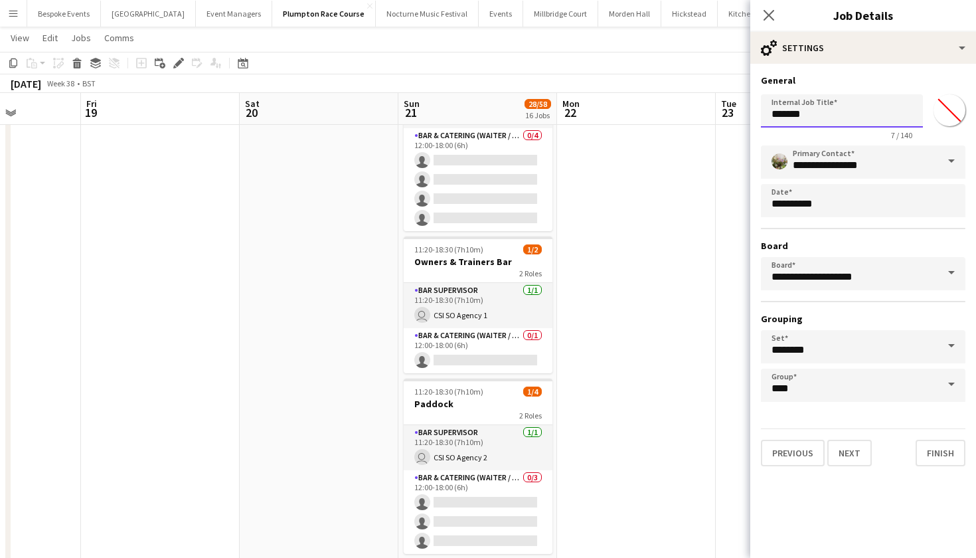
click at [810, 111] on input "*******" at bounding box center [842, 110] width 162 height 33
type input "*"
click at [789, 116] on input "**********" at bounding box center [842, 110] width 162 height 33
type input "**********"
click at [859, 452] on button "Next" at bounding box center [849, 453] width 44 height 27
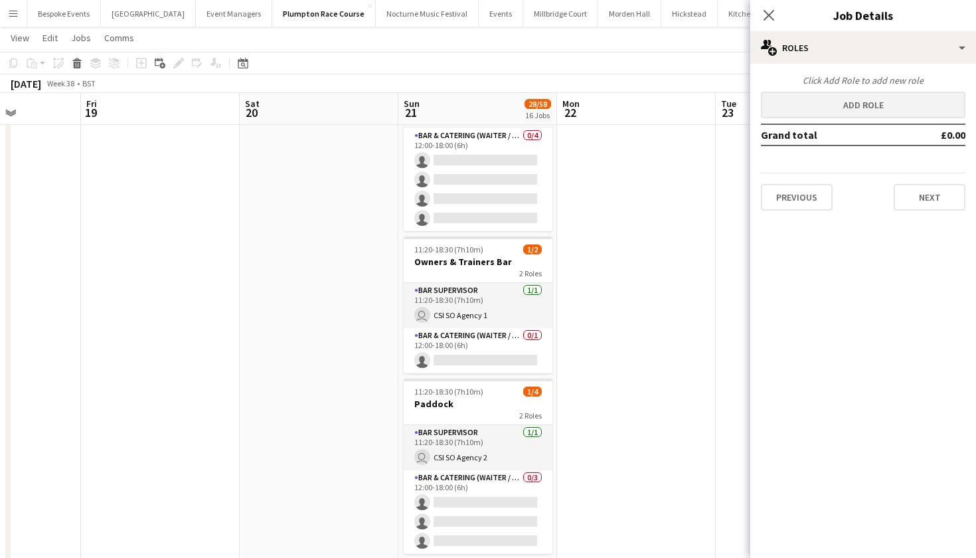
click at [823, 102] on button "Add role" at bounding box center [863, 105] width 205 height 27
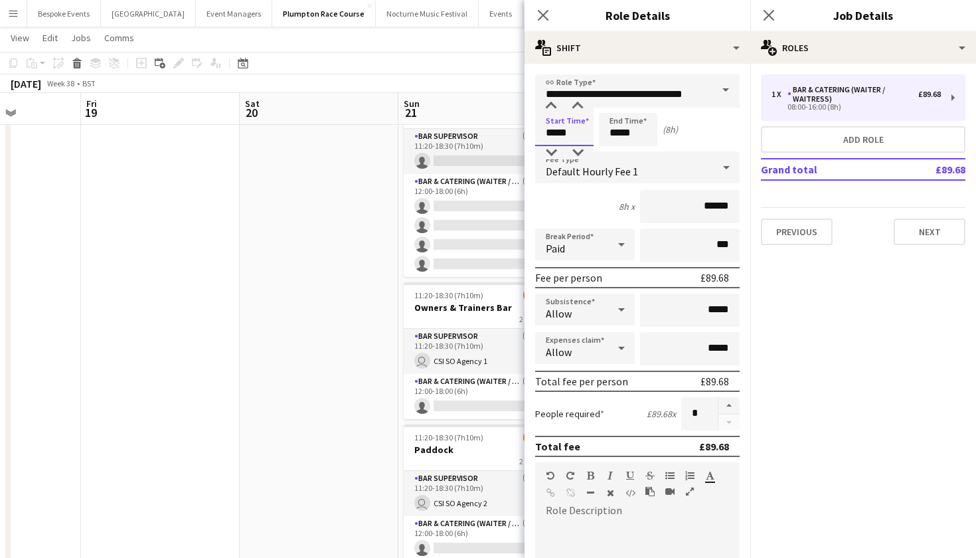
click at [557, 133] on input "*****" at bounding box center [564, 129] width 58 height 33
type input "*****"
click at [618, 135] on input "*****" at bounding box center [628, 129] width 58 height 33
type input "*****"
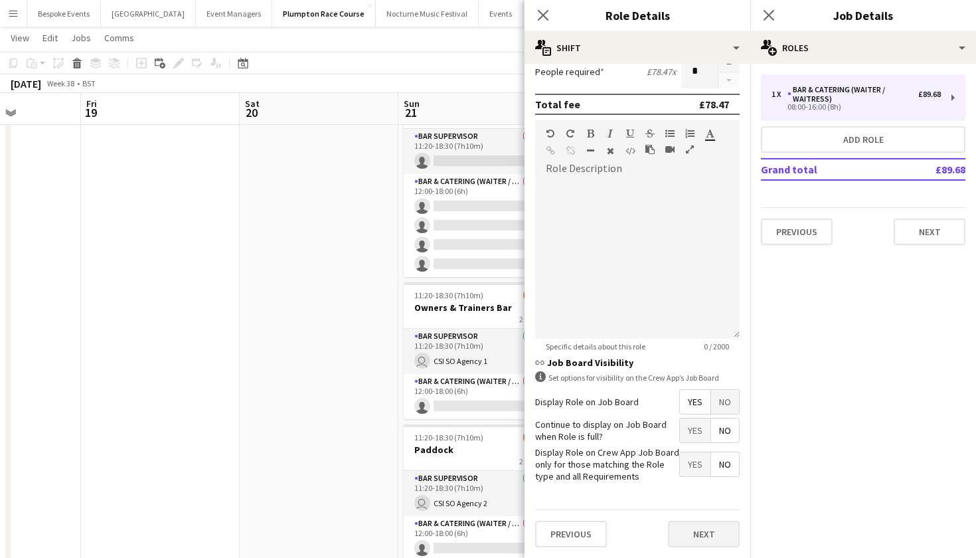
scroll to position [341, 0]
click at [689, 535] on button "Next" at bounding box center [704, 534] width 72 height 27
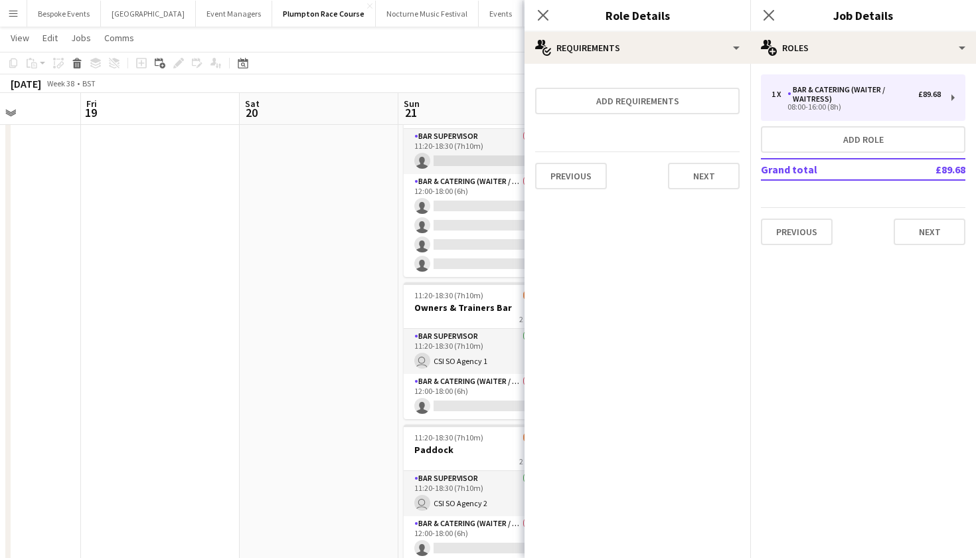
scroll to position [0, 0]
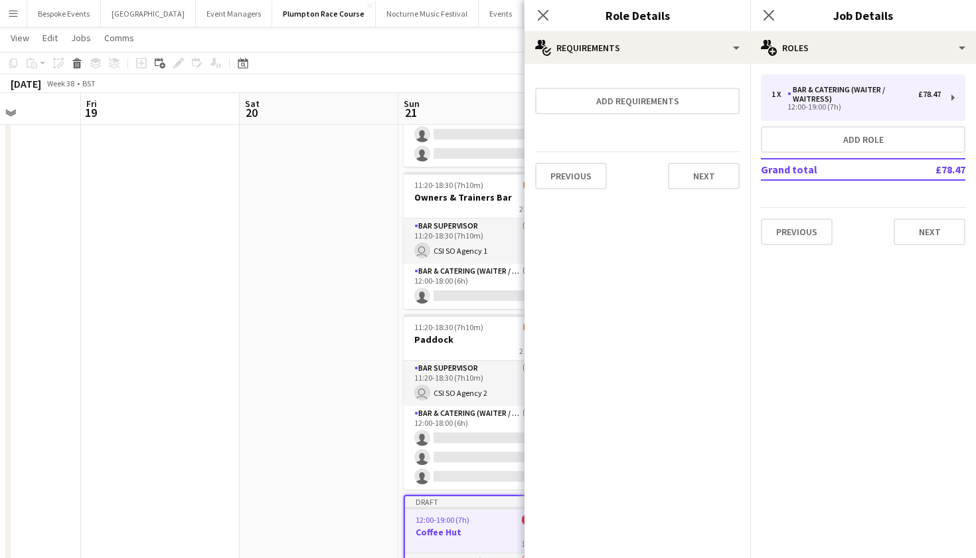
click at [219, 334] on app-date-cell at bounding box center [160, 46] width 159 height 1193
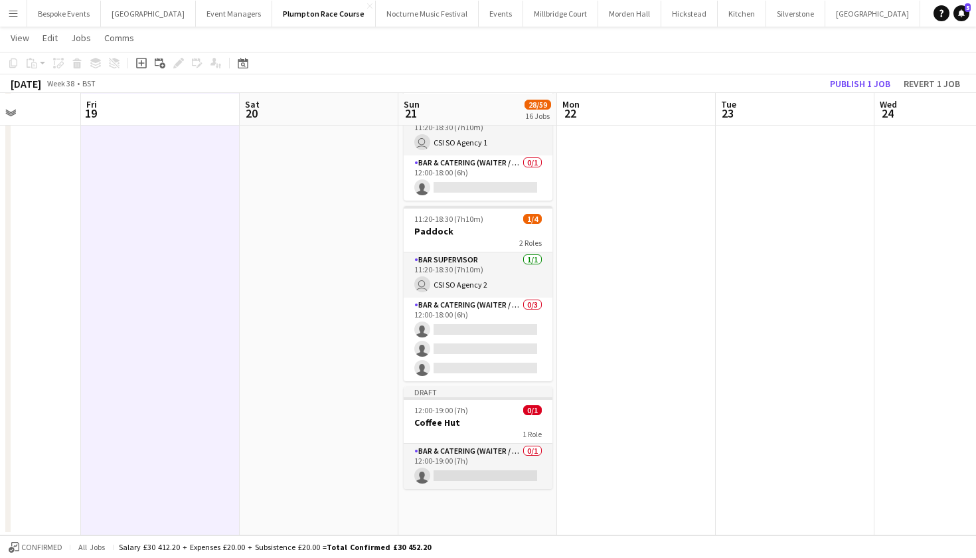
scroll to position [2203, 0]
click at [842, 86] on button "Publish 1 job" at bounding box center [860, 83] width 71 height 17
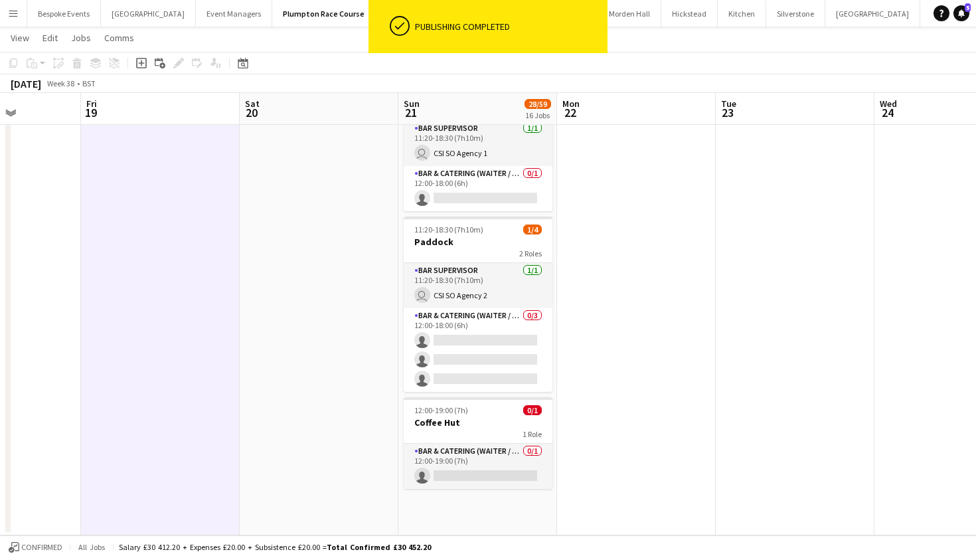
scroll to position [2192, 0]
